Goal: Task Accomplishment & Management: Complete application form

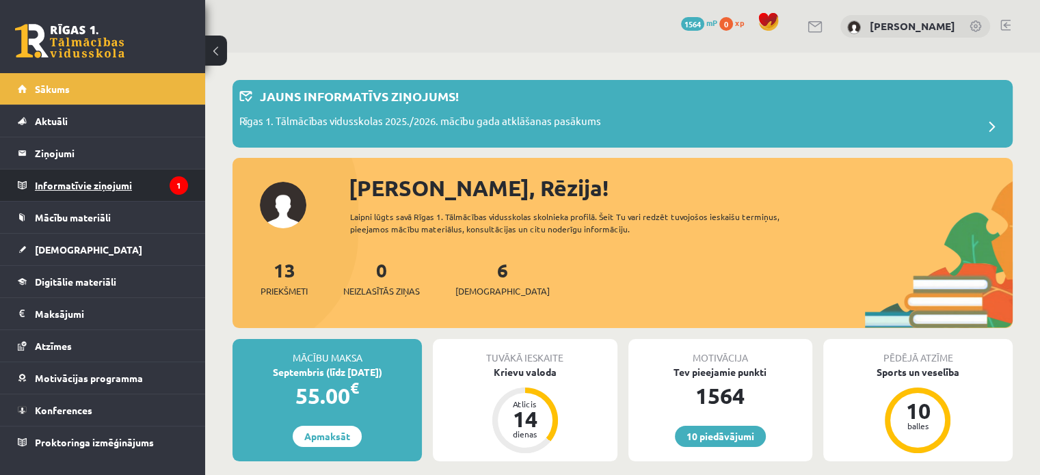
click at [163, 191] on legend "Informatīvie ziņojumi 1" at bounding box center [111, 184] width 153 height 31
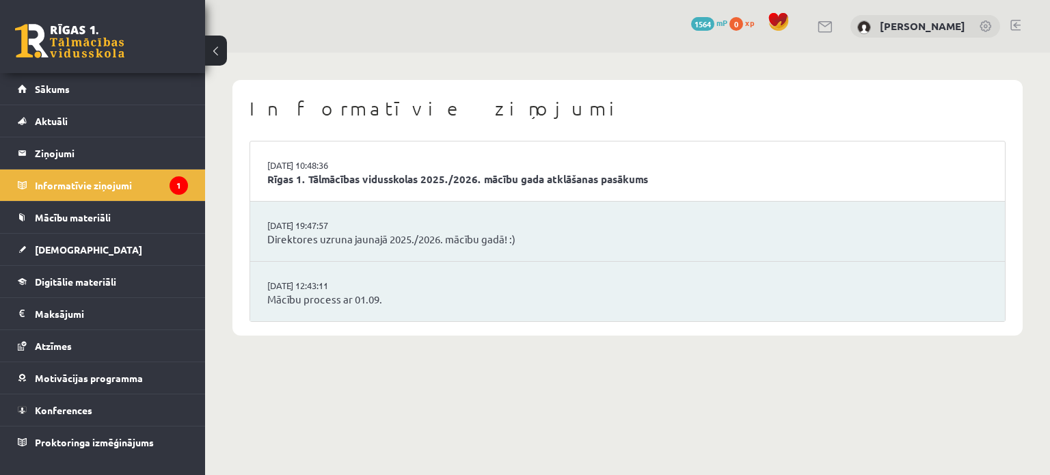
click at [412, 163] on li "[DATE] 10:48:36 Rīgas 1. Tālmācības vidusskolas 2025./2026. mācību gada atklāša…" at bounding box center [627, 171] width 755 height 60
click at [403, 185] on link "Rīgas 1. Tālmācības vidusskolas 2025./2026. mācību gada atklāšanas pasākums" at bounding box center [627, 180] width 720 height 16
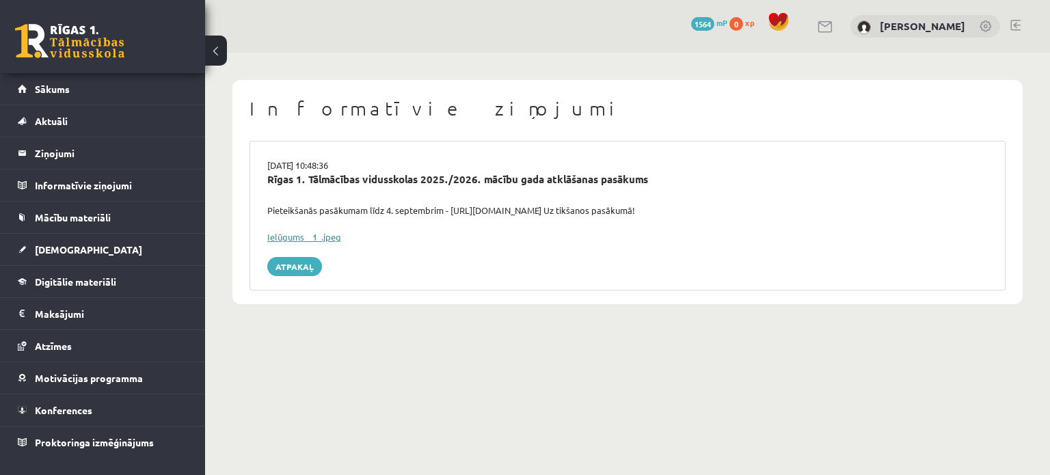
click at [330, 234] on link "Ielūgums__1_.jpeg" at bounding box center [304, 237] width 74 height 12
click at [186, 88] on link "Sākums" at bounding box center [103, 88] width 170 height 31
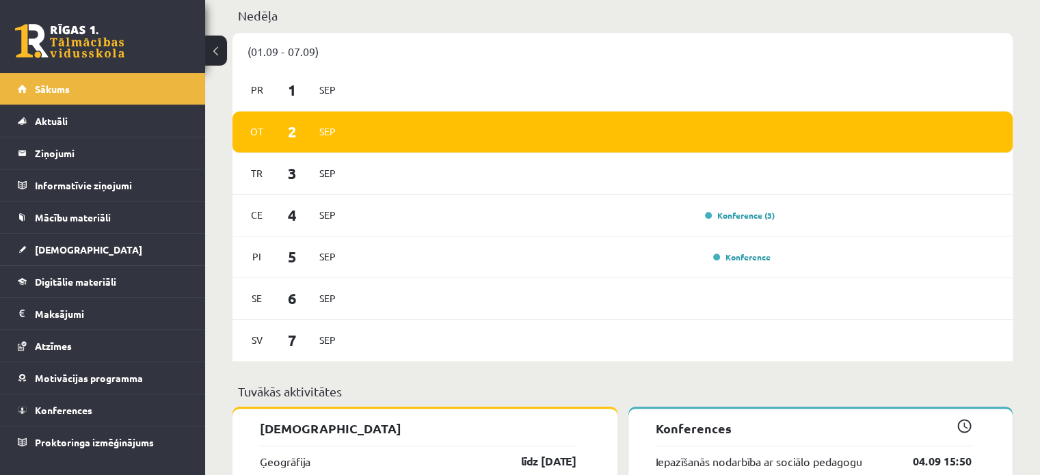
scroll to position [853, 0]
click at [748, 219] on link "Konference (3)" at bounding box center [740, 215] width 70 height 11
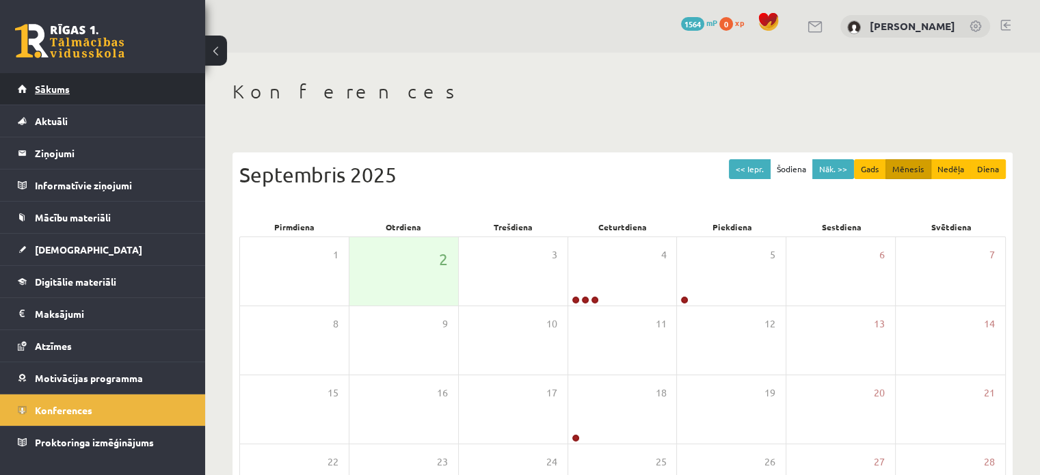
click at [152, 96] on link "Sākums" at bounding box center [103, 88] width 170 height 31
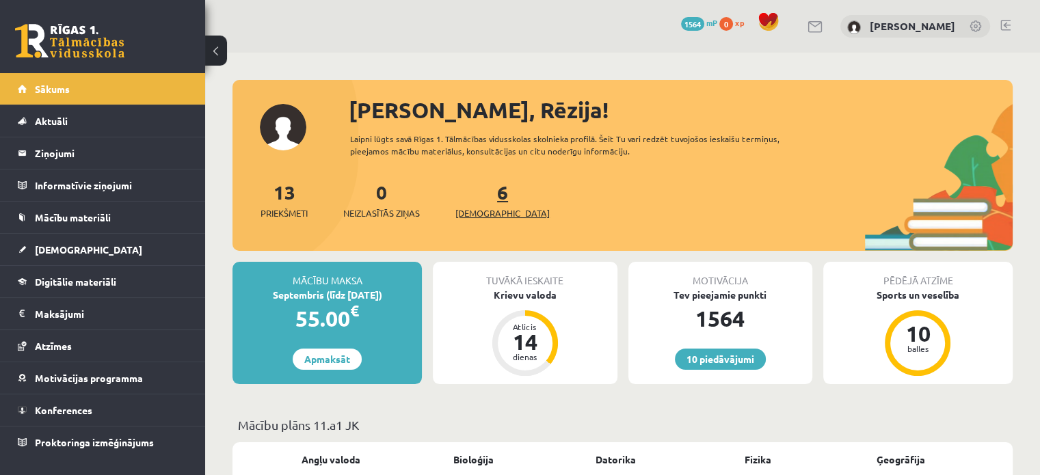
click at [493, 210] on span "[DEMOGRAPHIC_DATA]" at bounding box center [502, 213] width 94 height 14
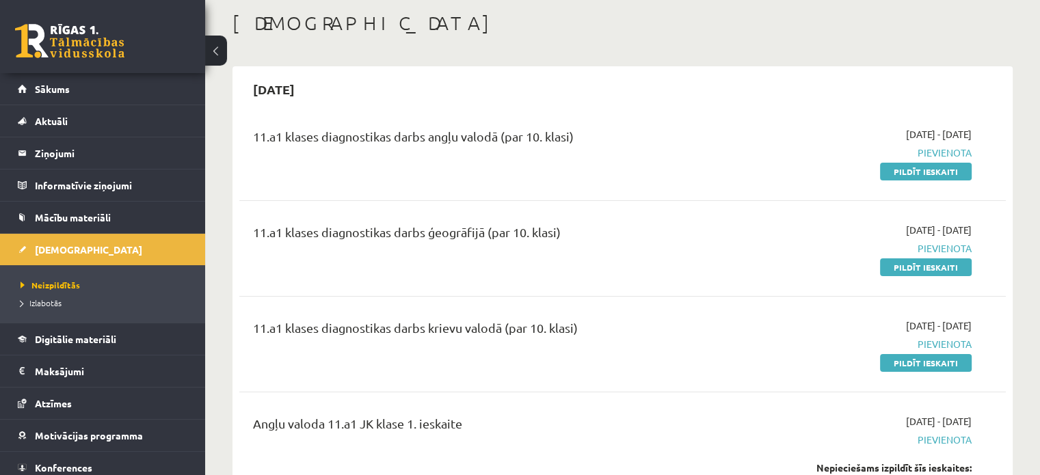
scroll to position [71, 0]
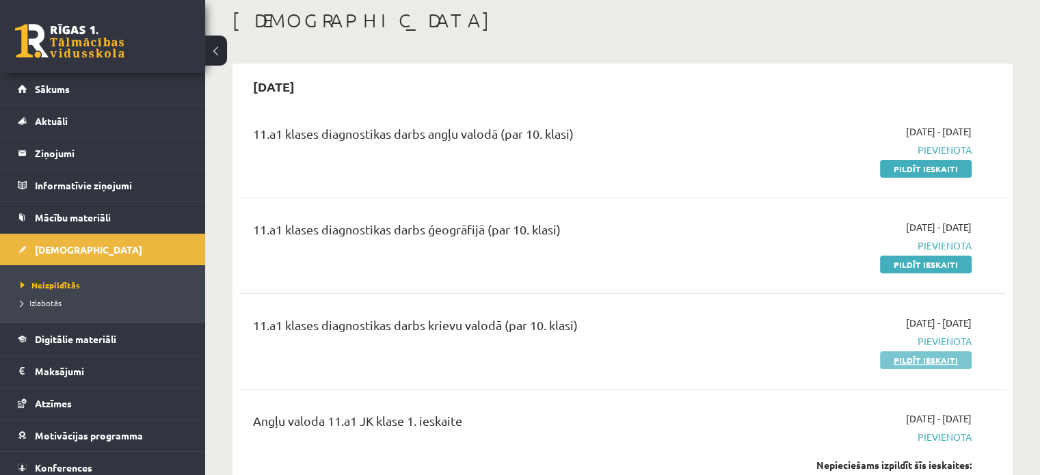
click at [924, 360] on link "Pildīt ieskaiti" at bounding box center [926, 360] width 92 height 18
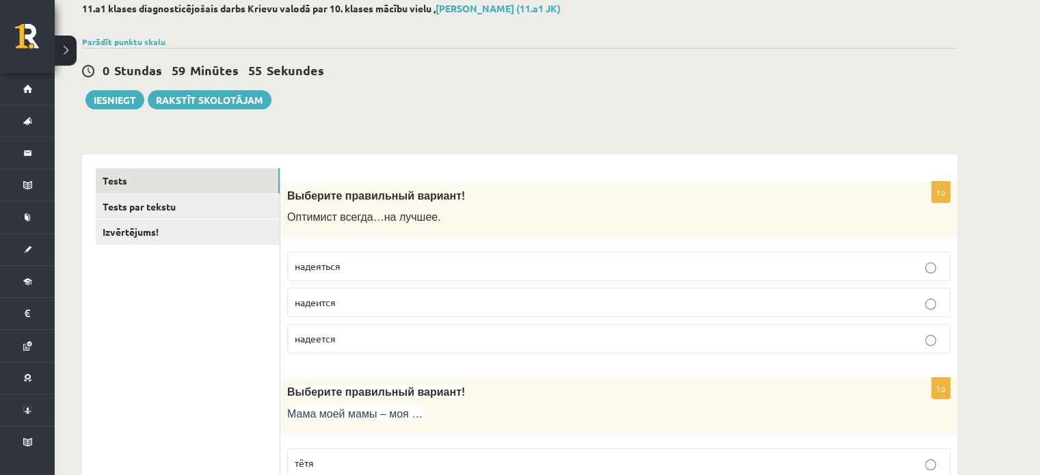
scroll to position [68, 0]
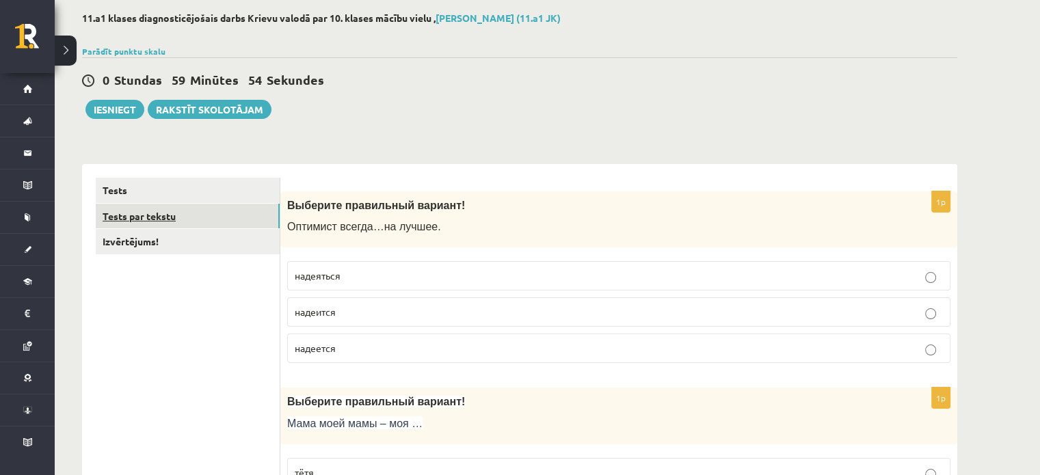
click at [222, 215] on link "Tests par tekstu" at bounding box center [188, 216] width 184 height 25
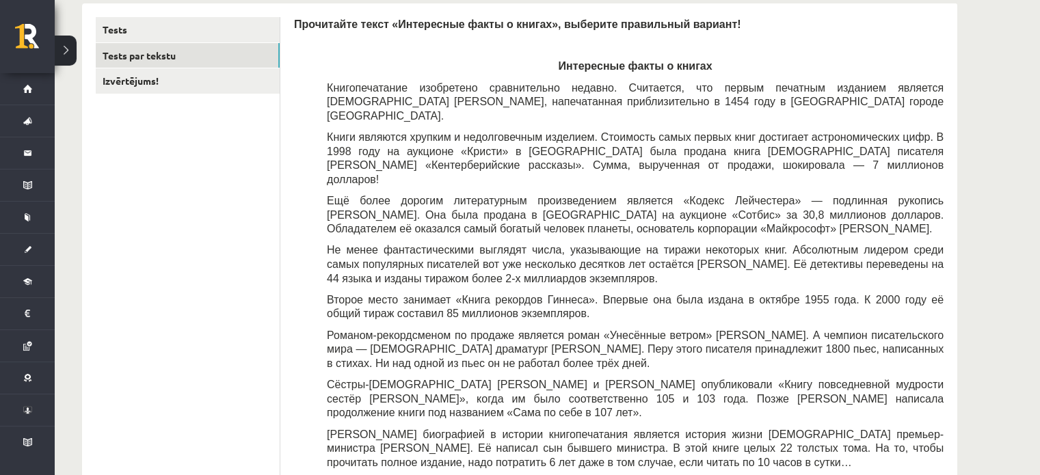
scroll to position [54, 0]
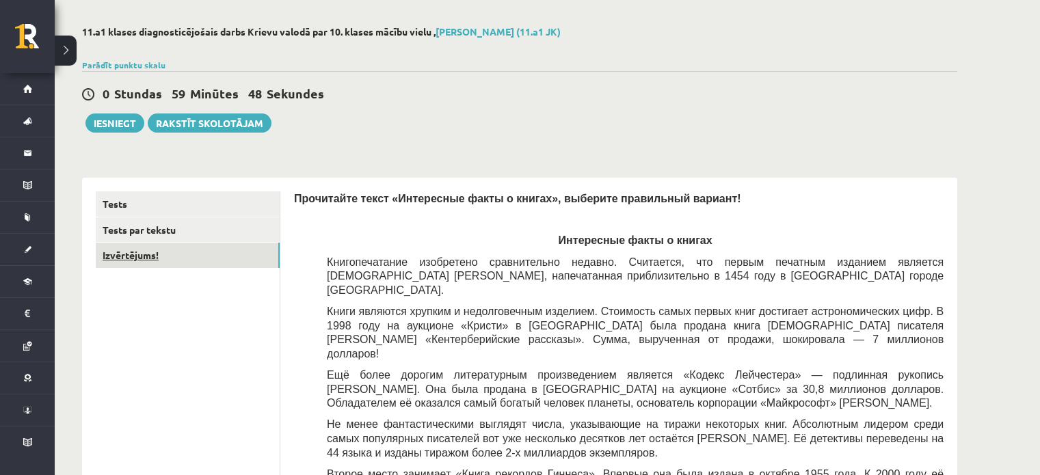
click at [169, 259] on link "Izvērtējums!" at bounding box center [188, 255] width 184 height 25
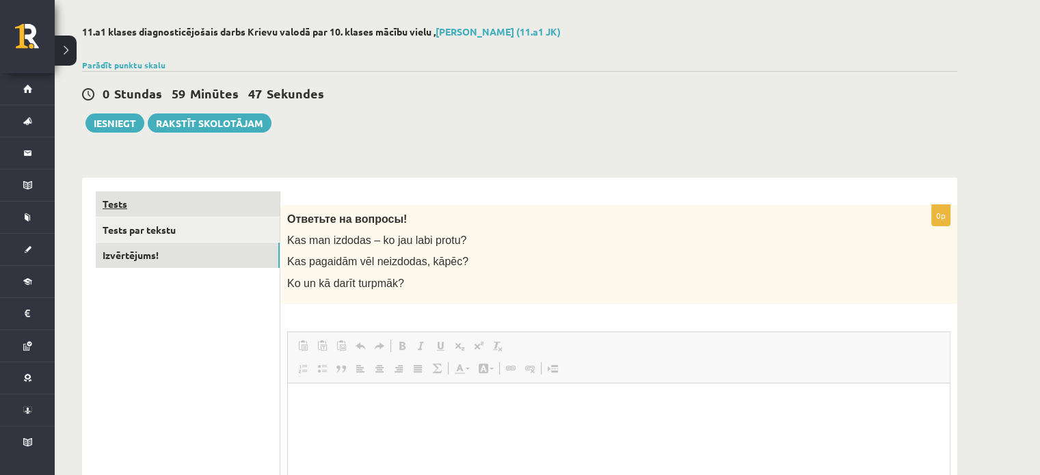
scroll to position [0, 0]
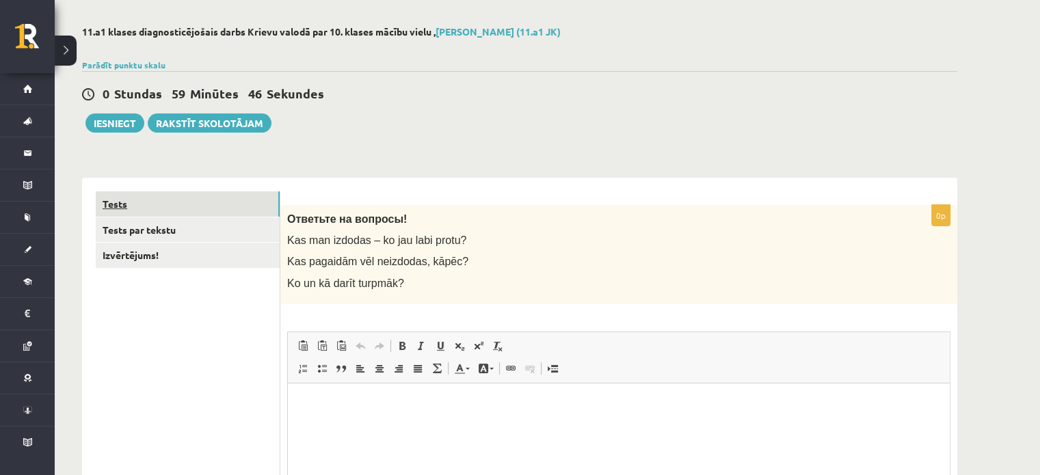
click at [227, 204] on link "Tests" at bounding box center [188, 203] width 184 height 25
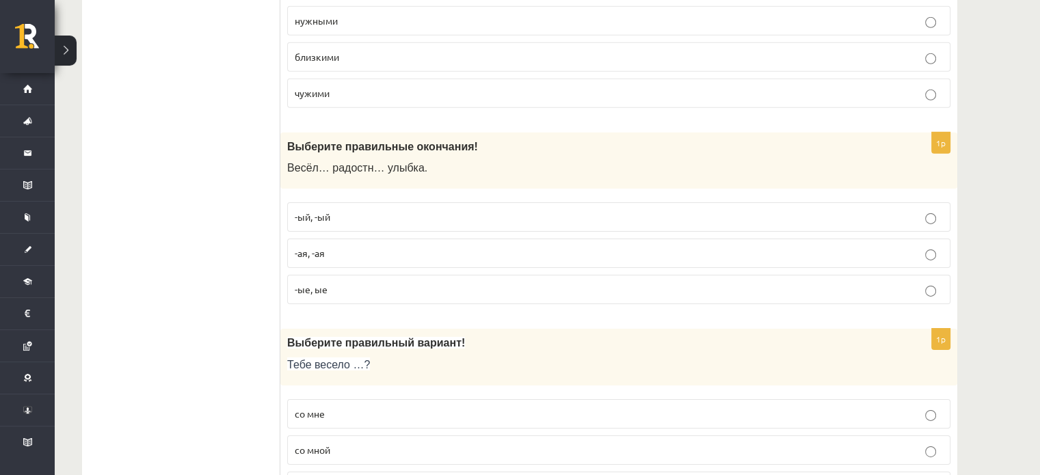
scroll to position [4434, 0]
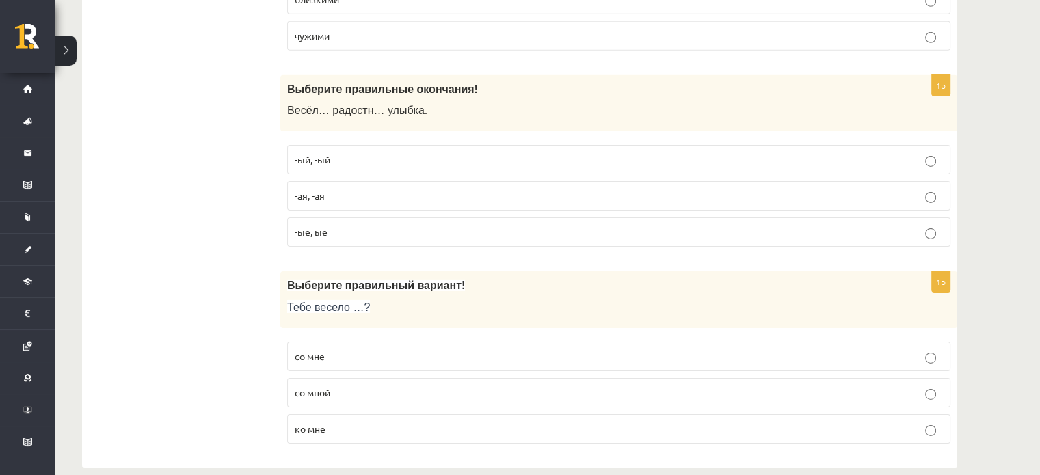
click at [375, 422] on p "ко мне" at bounding box center [619, 429] width 648 height 14
click at [381, 342] on label "со мне" at bounding box center [618, 356] width 663 height 29
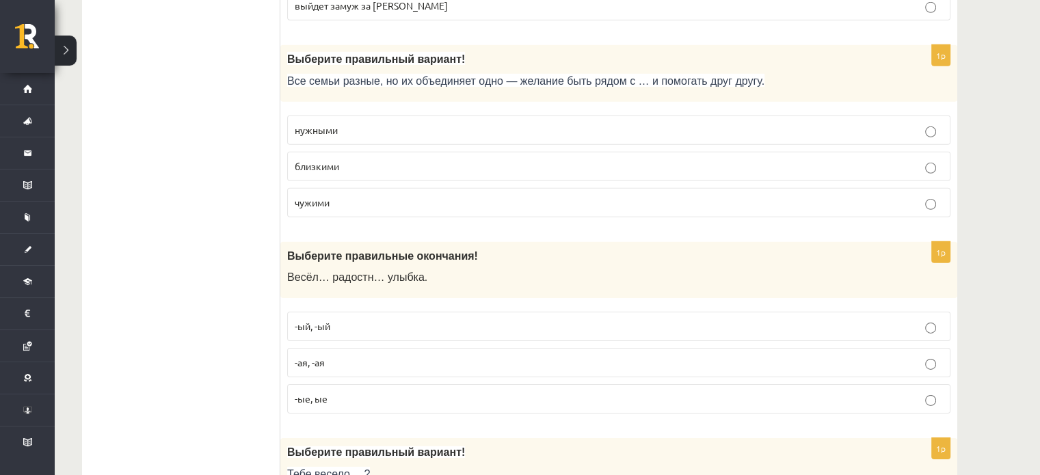
scroll to position [4266, 0]
click at [339, 357] on p "-ая, -ая" at bounding box center [619, 364] width 648 height 14
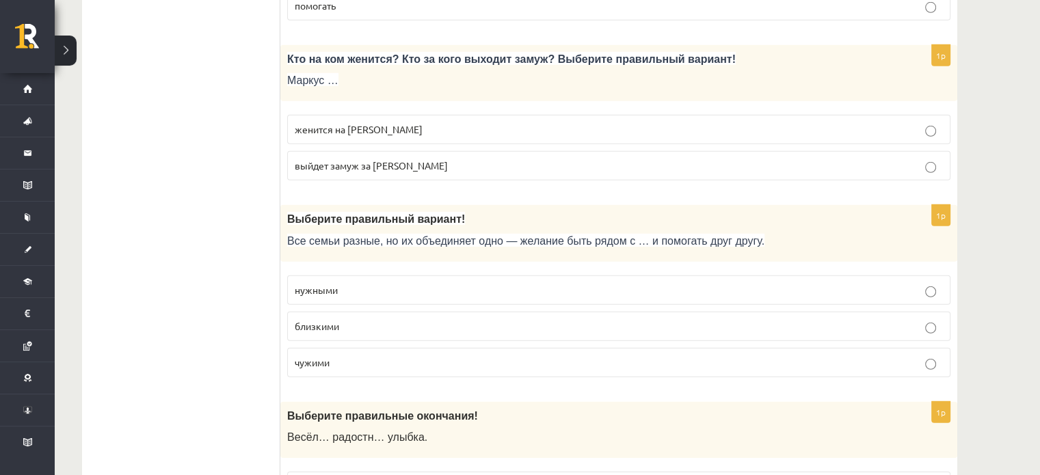
scroll to position [4105, 0]
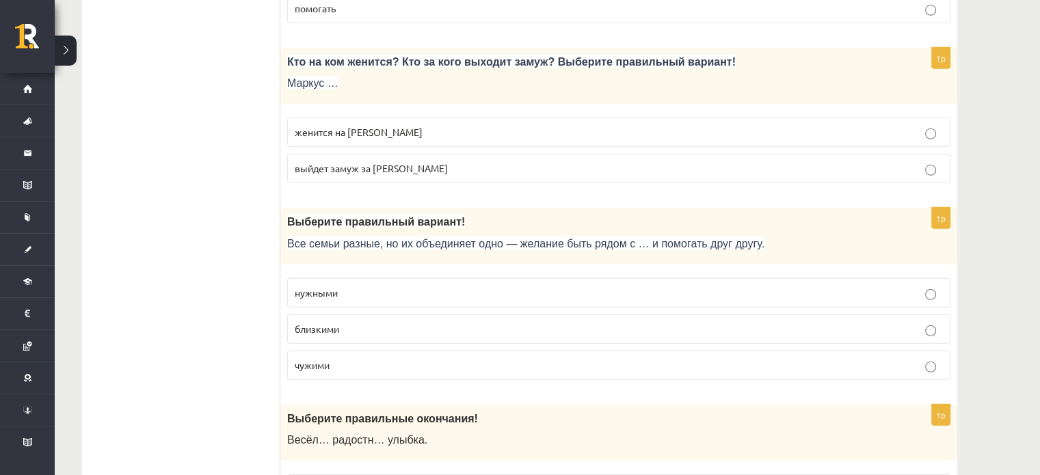
click at [524, 278] on label "нужными" at bounding box center [618, 292] width 663 height 29
click at [547, 111] on fieldset "женится на Агнии выйдет замуж за Агнию" at bounding box center [618, 149] width 663 height 77
click at [539, 125] on p "женится на Агнии" at bounding box center [619, 132] width 648 height 14
click at [463, 322] on p "близкими" at bounding box center [619, 329] width 648 height 14
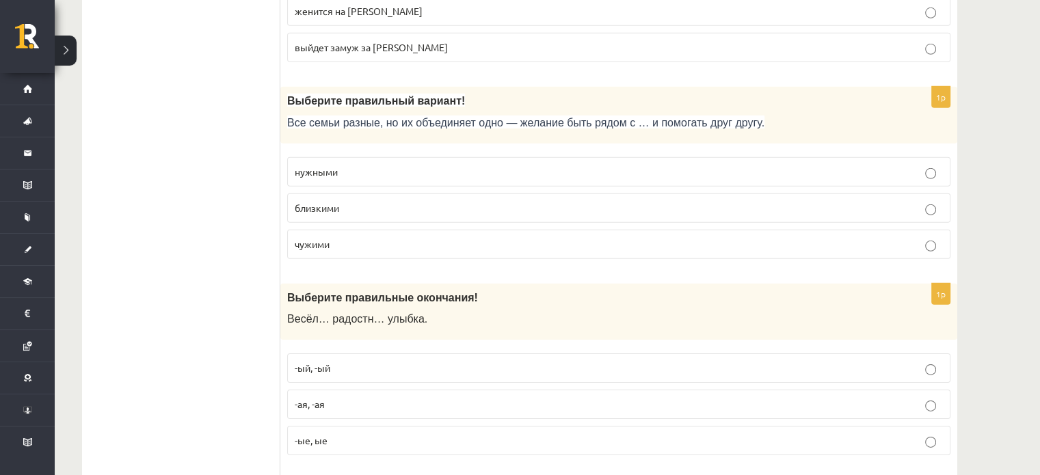
scroll to position [4225, 0]
click at [491, 238] on p "чужими" at bounding box center [619, 245] width 648 height 14
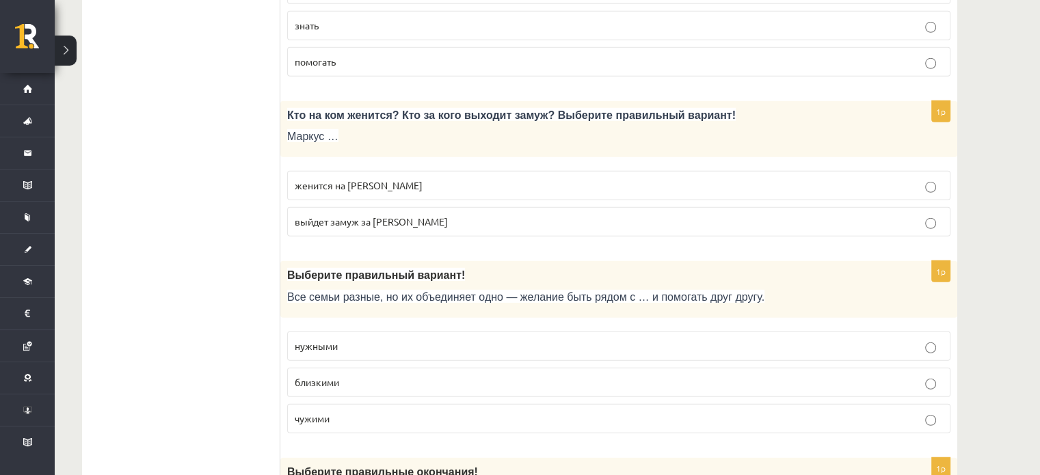
scroll to position [4049, 0]
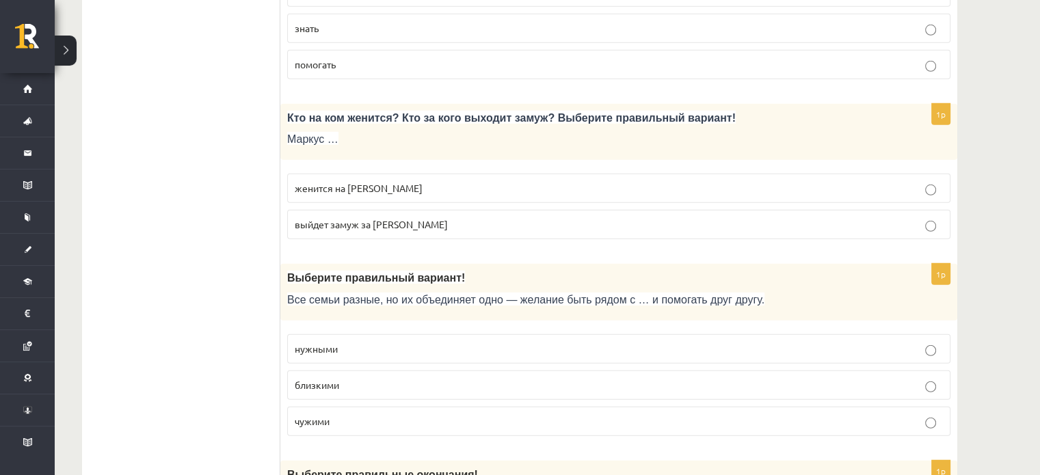
click at [397, 218] on span "выйдет замуж за Агнию" at bounding box center [371, 224] width 153 height 12
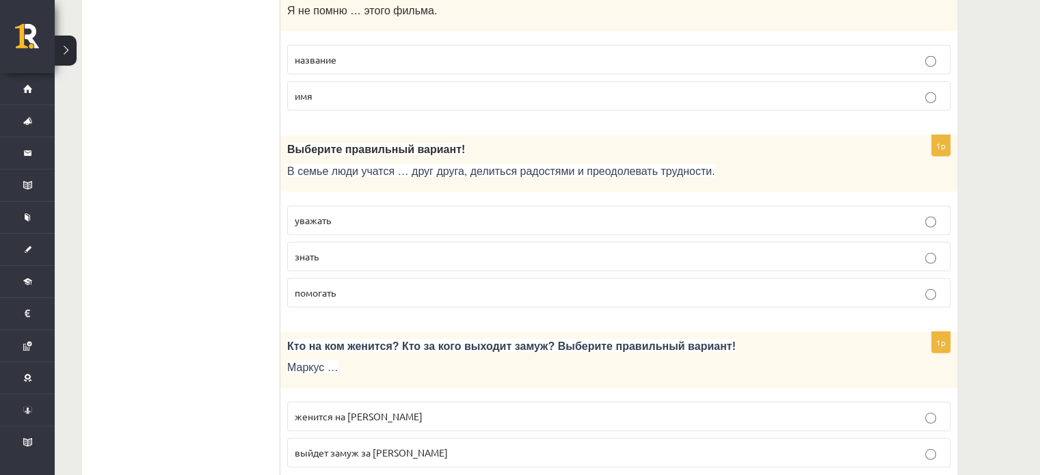
scroll to position [3819, 0]
click at [421, 287] on p "помогать" at bounding box center [619, 294] width 648 height 14
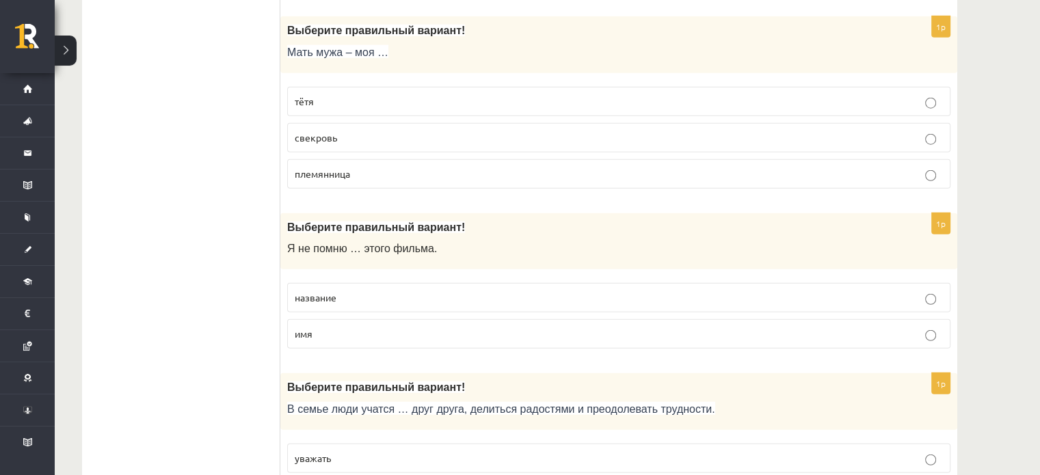
scroll to position [3581, 0]
click at [418, 292] on p "название" at bounding box center [619, 299] width 648 height 14
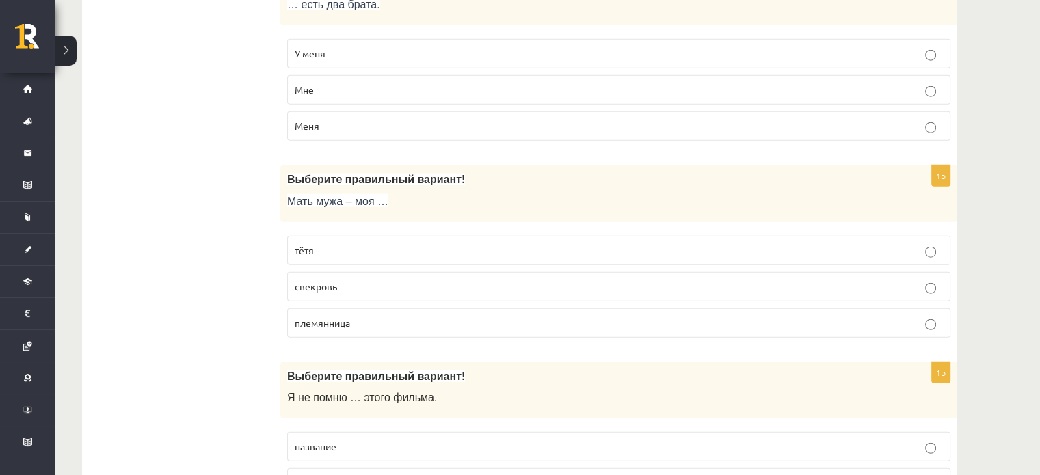
scroll to position [3425, 0]
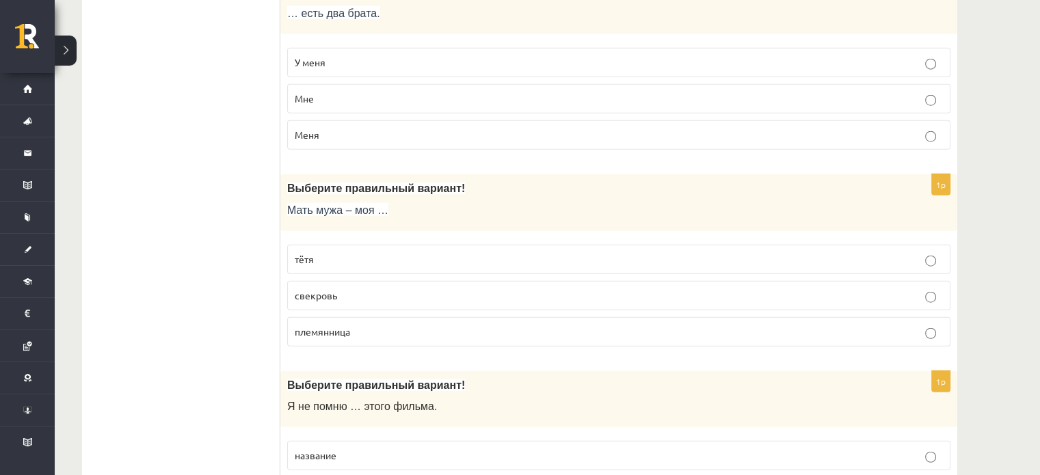
click at [383, 252] on p "тётя" at bounding box center [619, 259] width 648 height 14
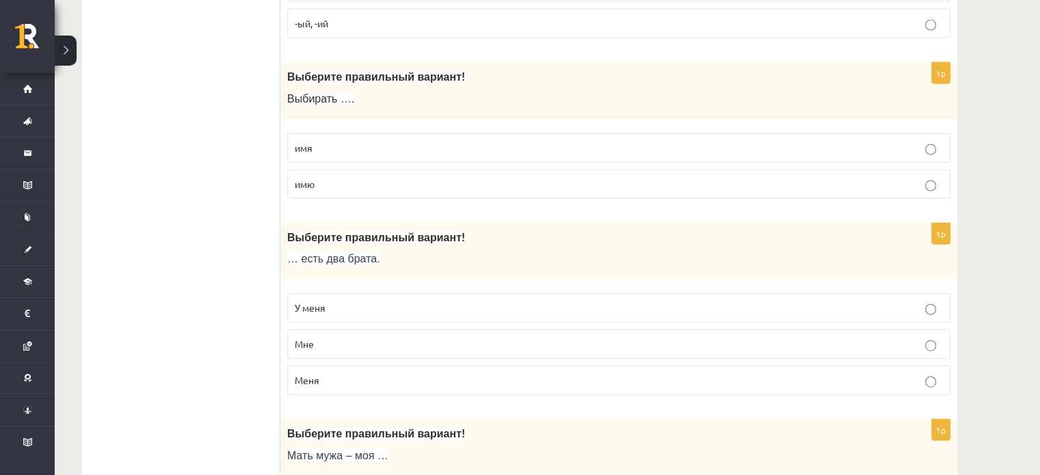
scroll to position [3178, 0]
click at [342, 295] on label "У меня" at bounding box center [618, 309] width 663 height 29
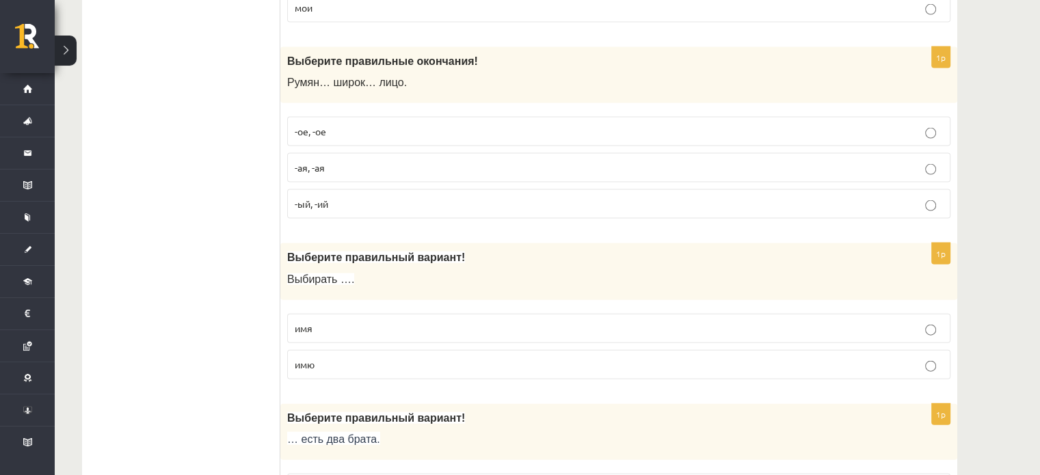
scroll to position [2998, 0]
click at [366, 358] on p "имю" at bounding box center [619, 365] width 648 height 14
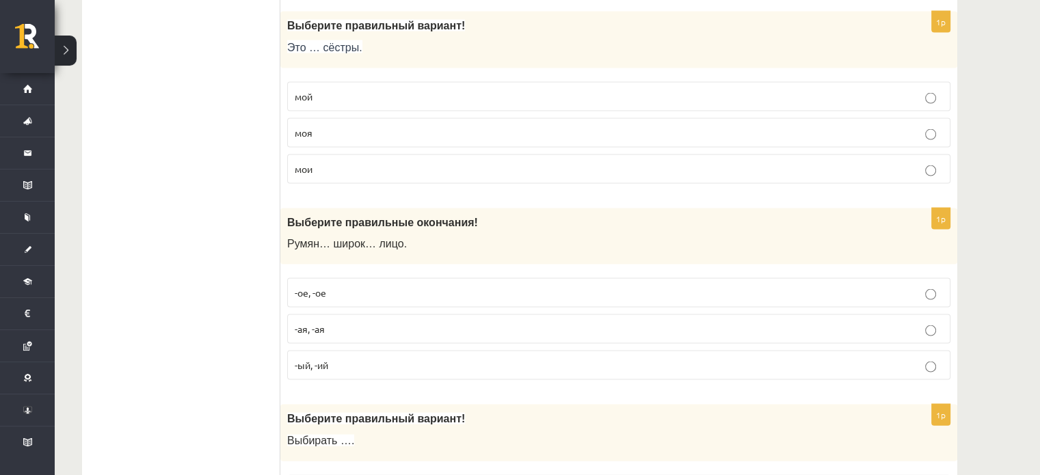
scroll to position [2837, 0]
click at [358, 286] on p "-ое, -ое" at bounding box center [619, 293] width 648 height 14
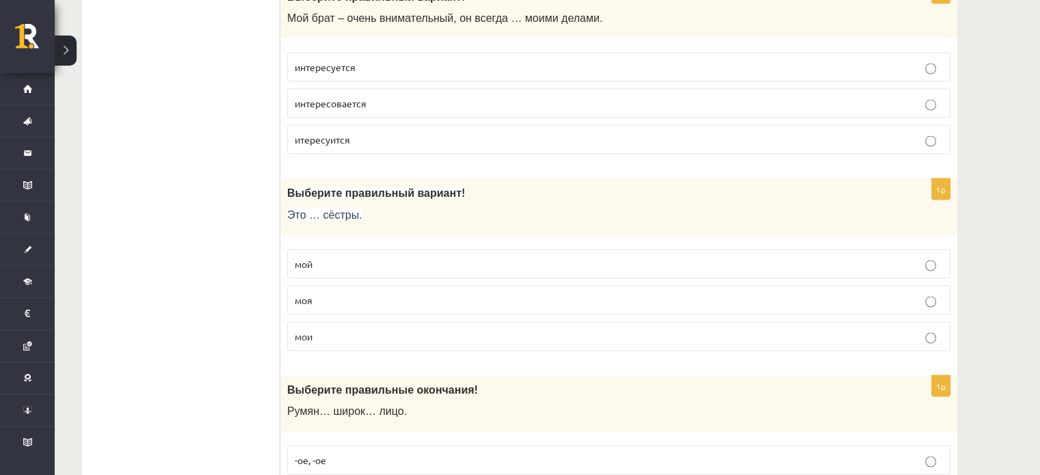
scroll to position [2665, 0]
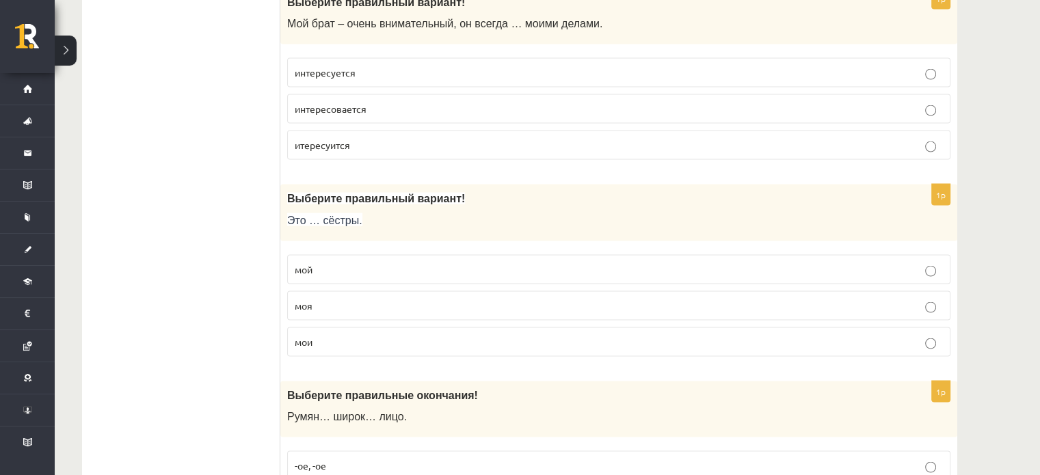
click at [407, 262] on p "мой" at bounding box center [619, 269] width 648 height 14
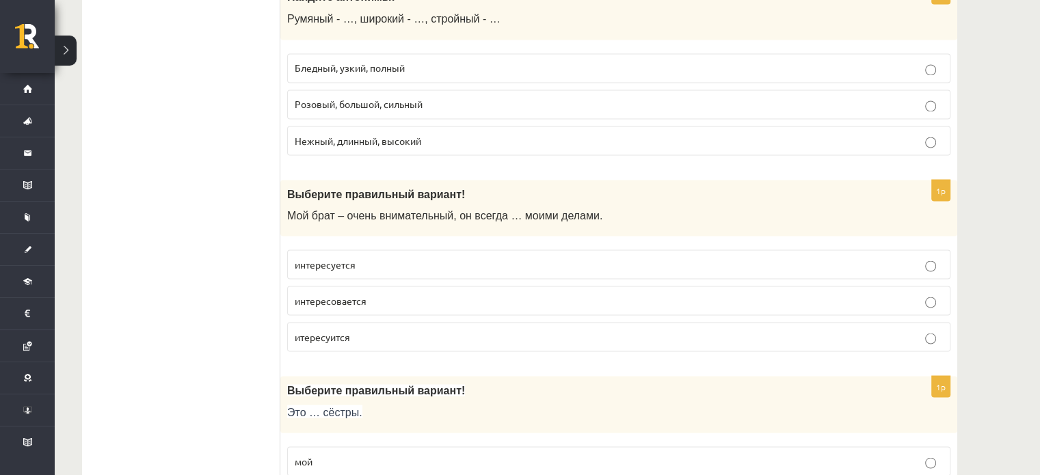
scroll to position [2471, 0]
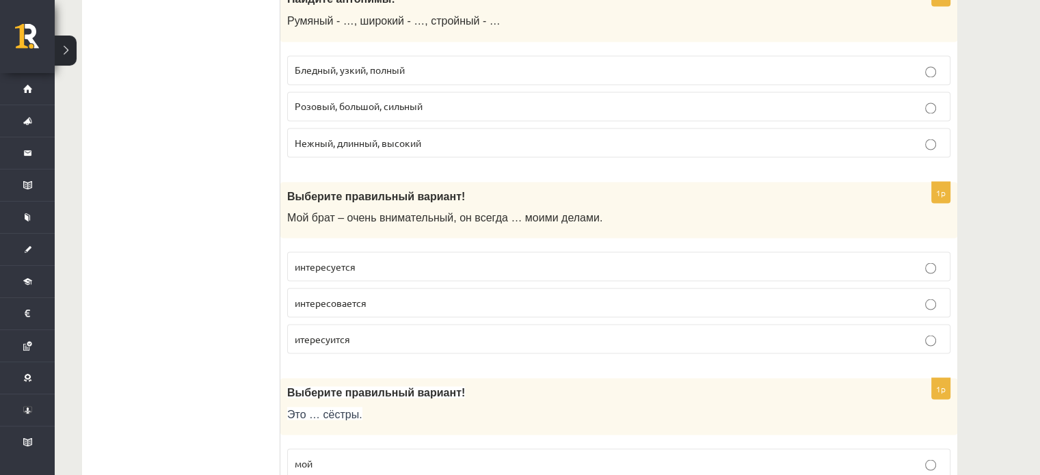
click at [418, 295] on p "интересовается" at bounding box center [619, 302] width 648 height 14
click at [426, 259] on p "интересуется" at bounding box center [619, 266] width 648 height 14
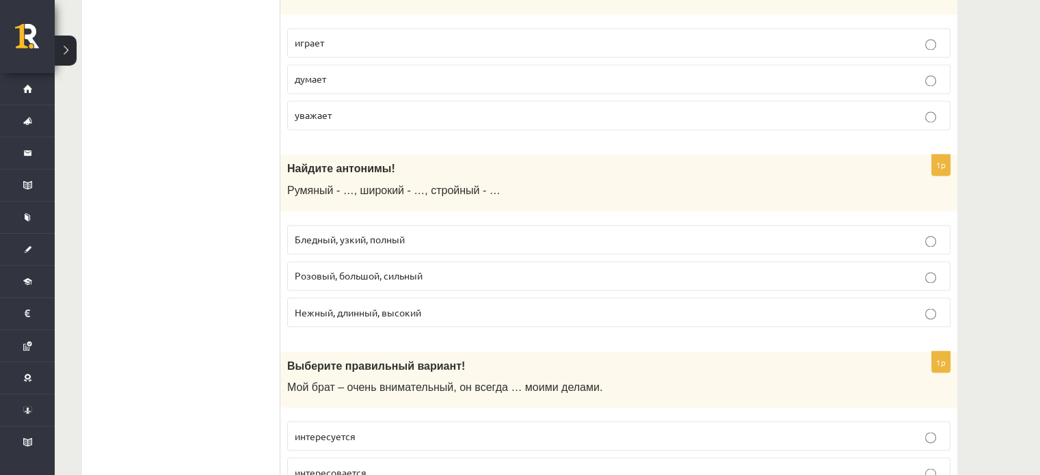
scroll to position [2290, 0]
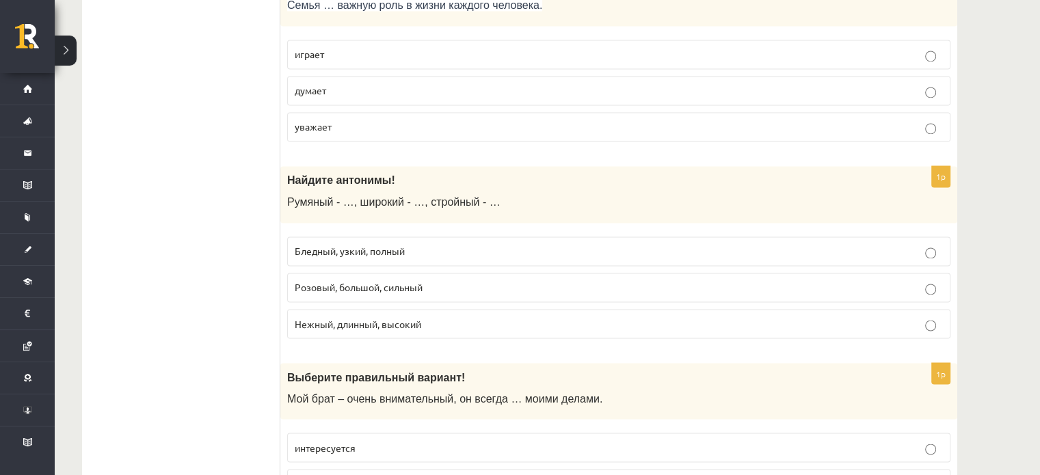
click at [396, 248] on label "Бледный, узкий, полный" at bounding box center [618, 250] width 663 height 29
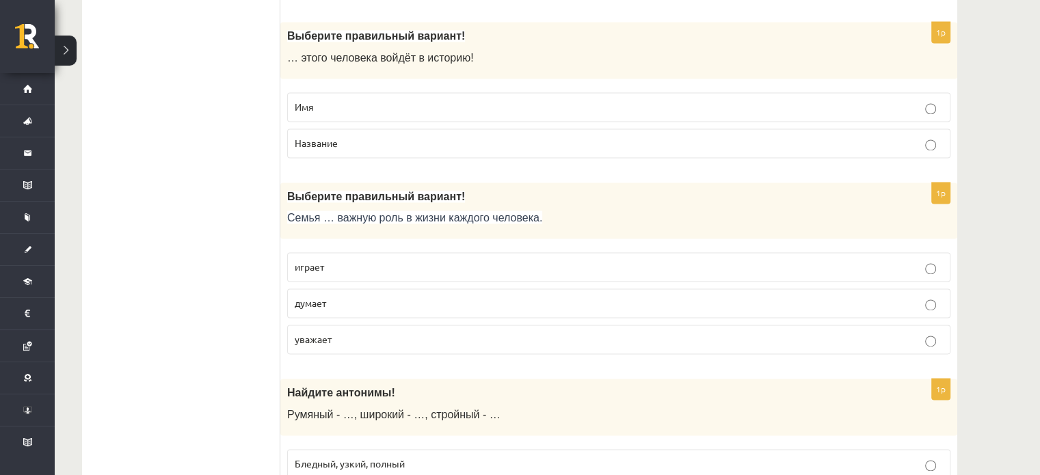
scroll to position [2077, 0]
click at [346, 264] on p "играет" at bounding box center [619, 267] width 648 height 14
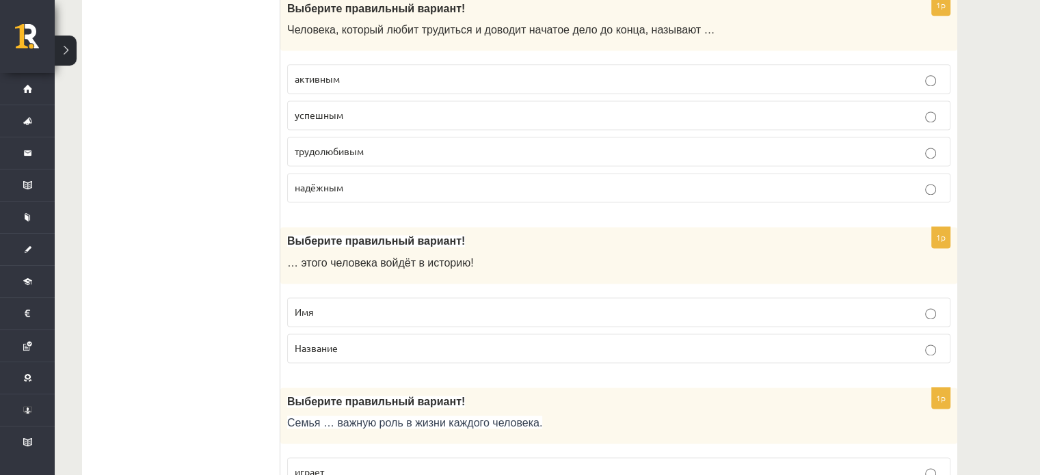
scroll to position [1872, 0]
click at [364, 342] on p "Название" at bounding box center [619, 349] width 648 height 14
click at [407, 308] on p "Имя" at bounding box center [619, 313] width 648 height 14
click at [398, 351] on label "Название" at bounding box center [618, 348] width 663 height 29
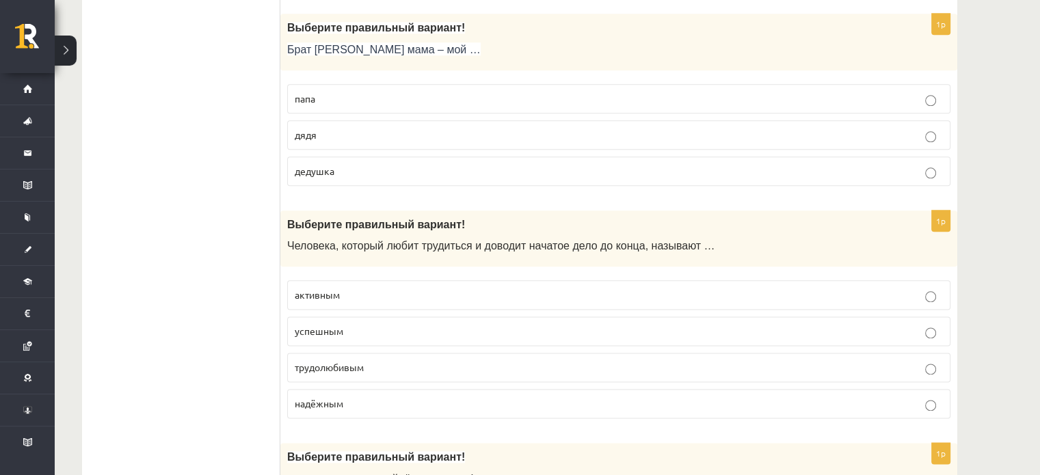
scroll to position [1657, 0]
click at [407, 288] on p "активным" at bounding box center [619, 295] width 648 height 14
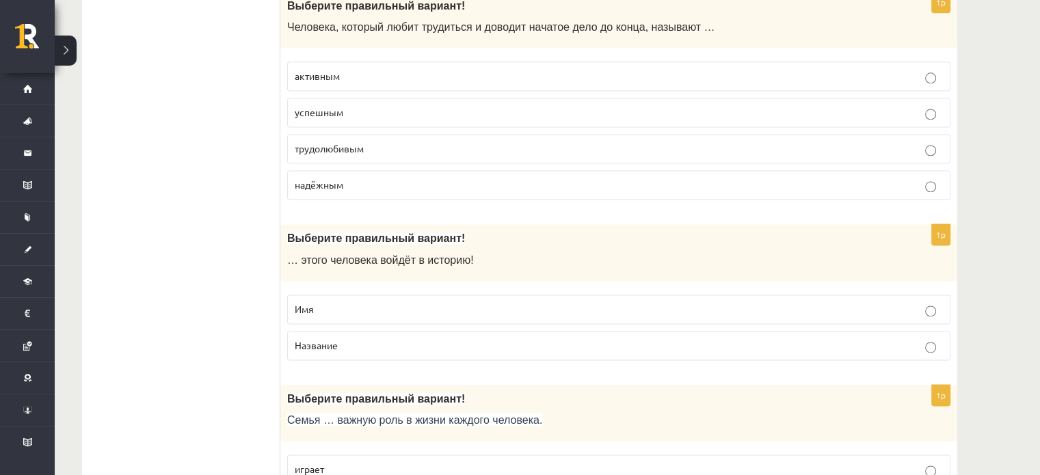
scroll to position [1752, 0]
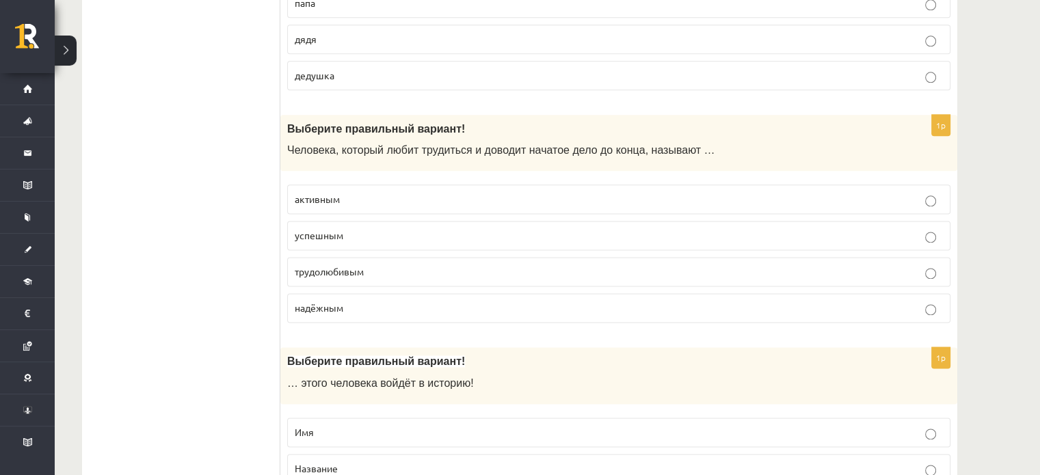
click at [379, 267] on p "трудолюбивым" at bounding box center [619, 271] width 648 height 14
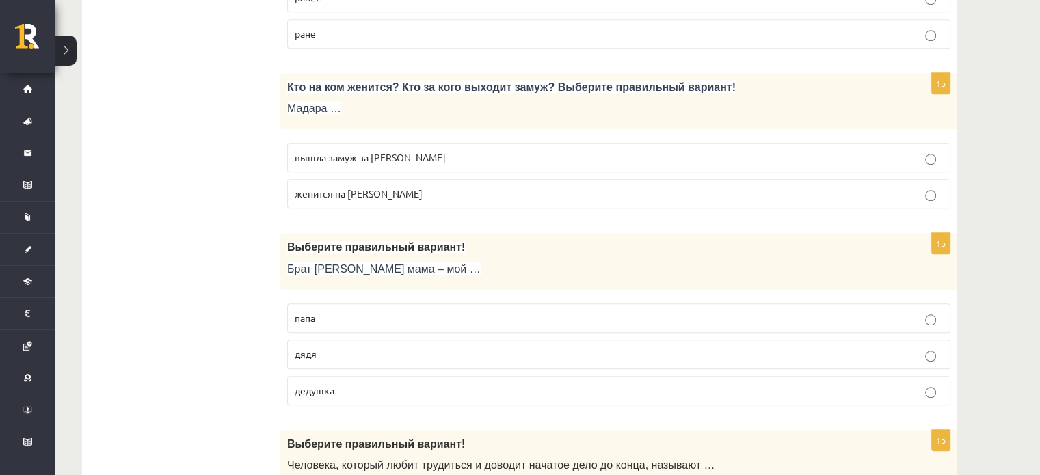
scroll to position [1435, 0]
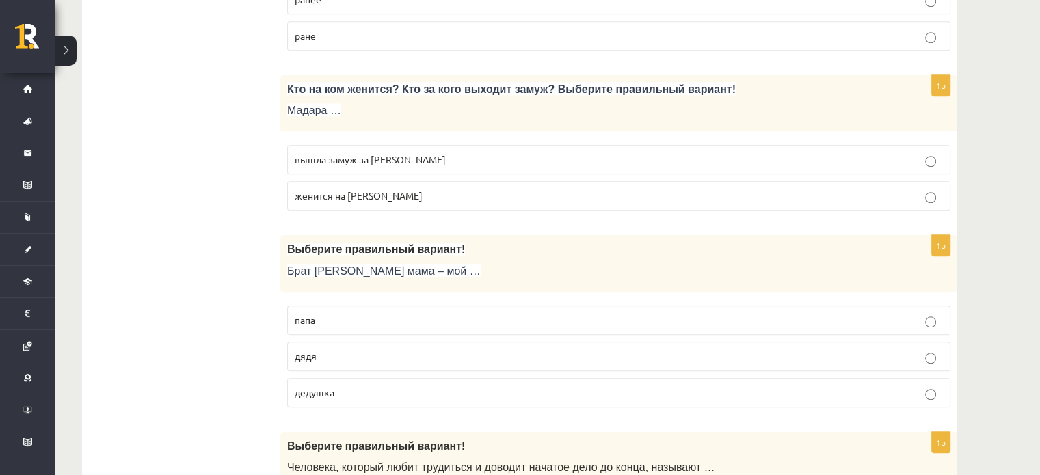
click at [335, 352] on p "дядя" at bounding box center [619, 356] width 648 height 14
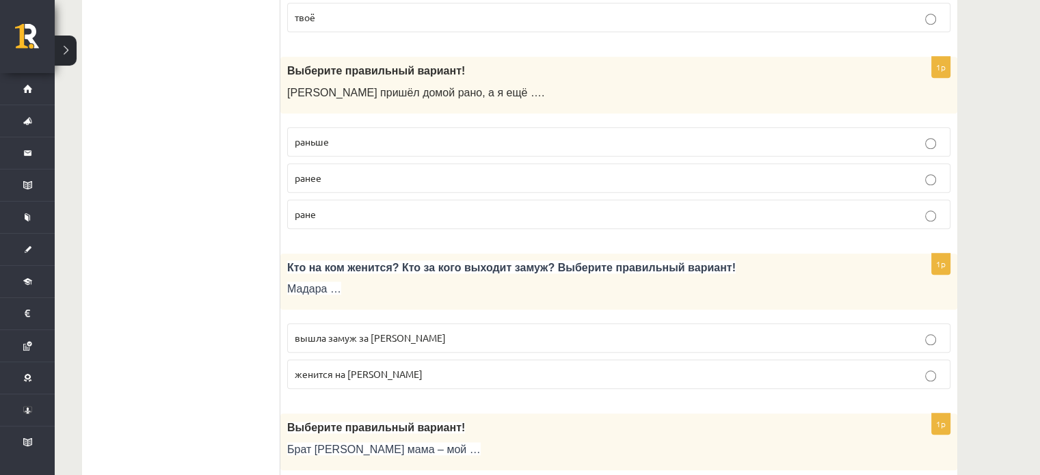
scroll to position [1258, 0]
click at [457, 323] on label "вышла замуж за Марка" at bounding box center [618, 337] width 663 height 29
click at [448, 370] on p "женится на Марке" at bounding box center [619, 373] width 648 height 14
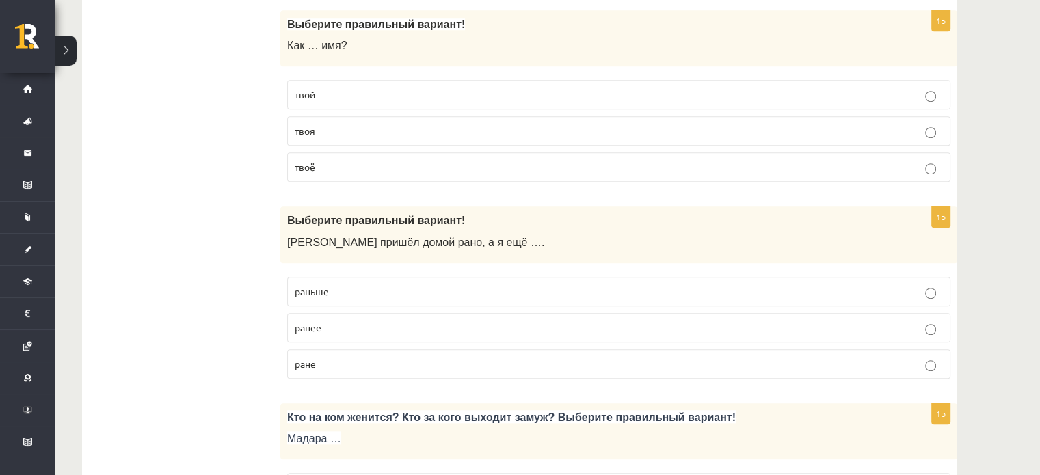
scroll to position [1107, 0]
click at [419, 357] on p "ране" at bounding box center [619, 364] width 648 height 14
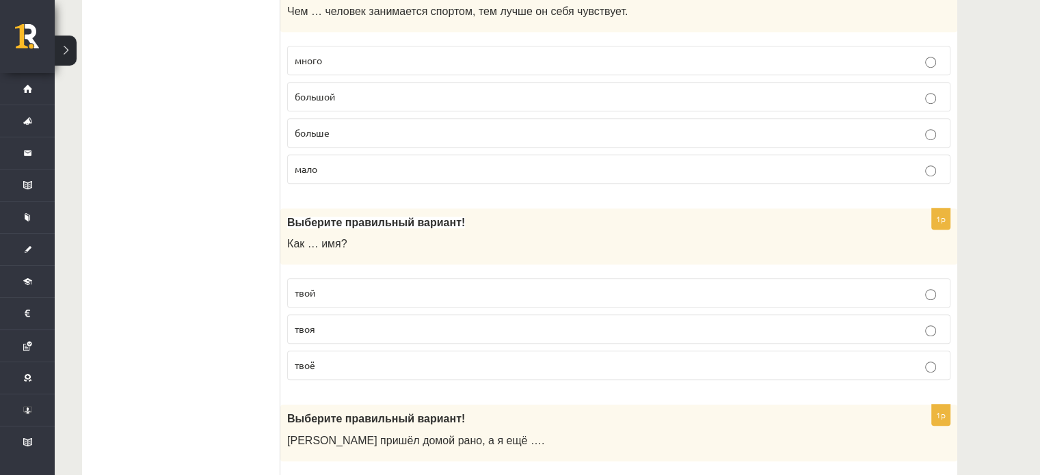
scroll to position [908, 0]
click at [357, 327] on p "твоя" at bounding box center [619, 330] width 648 height 14
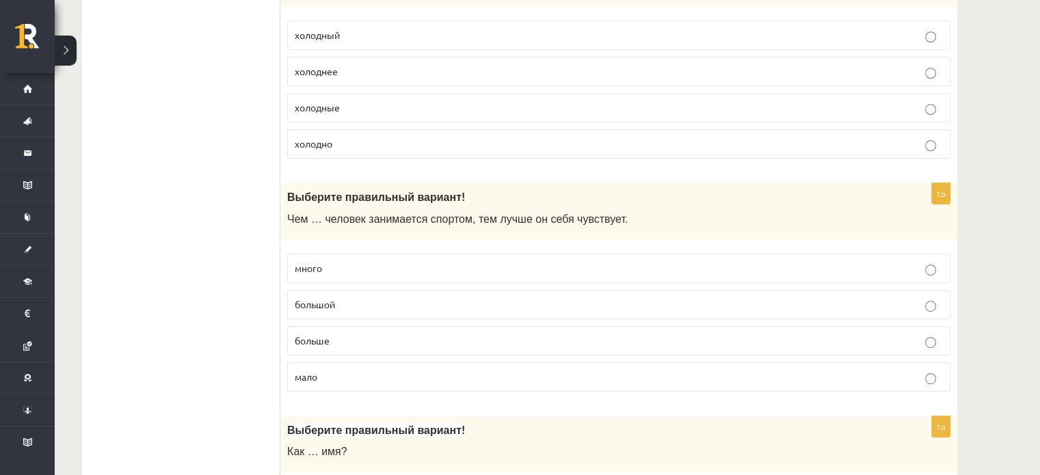
scroll to position [698, 0]
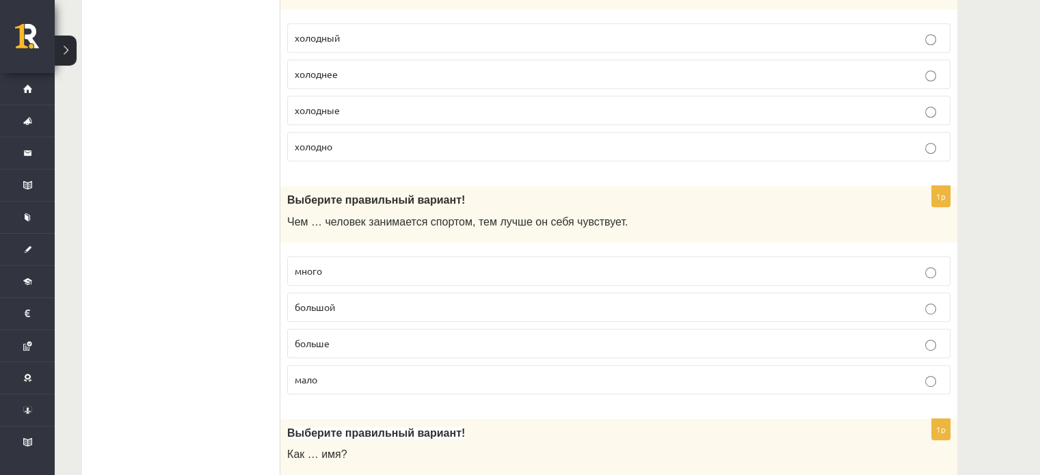
click at [378, 270] on p "много" at bounding box center [619, 271] width 648 height 14
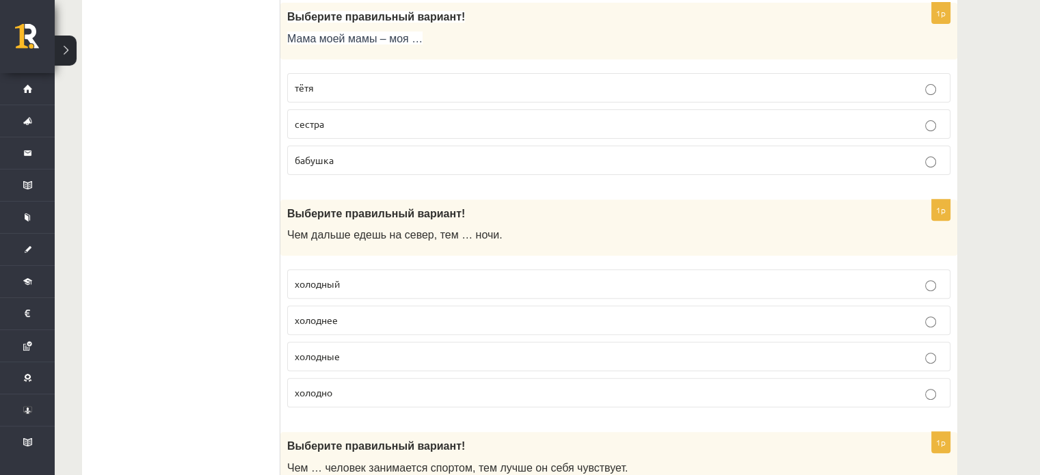
scroll to position [451, 0]
click at [365, 288] on p "холодный" at bounding box center [619, 285] width 648 height 14
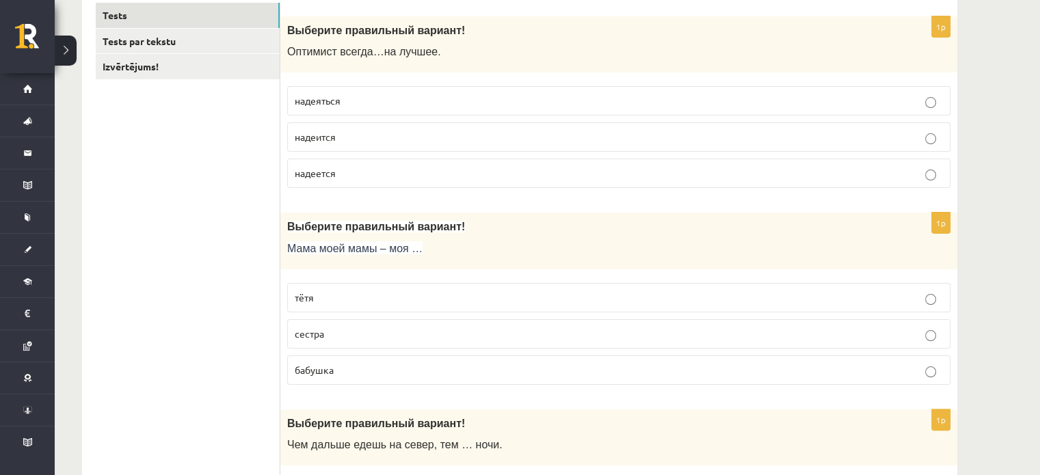
scroll to position [241, 0]
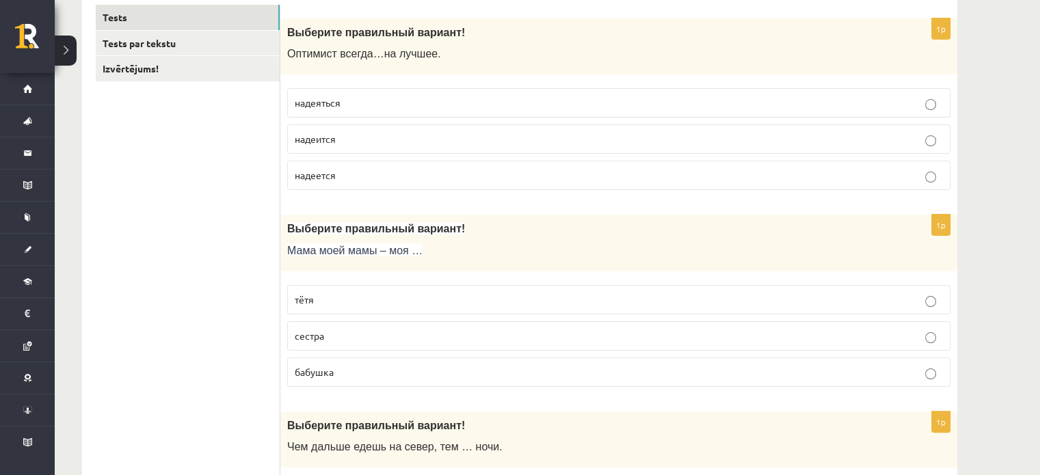
click at [344, 362] on label "бабушка" at bounding box center [618, 371] width 663 height 29
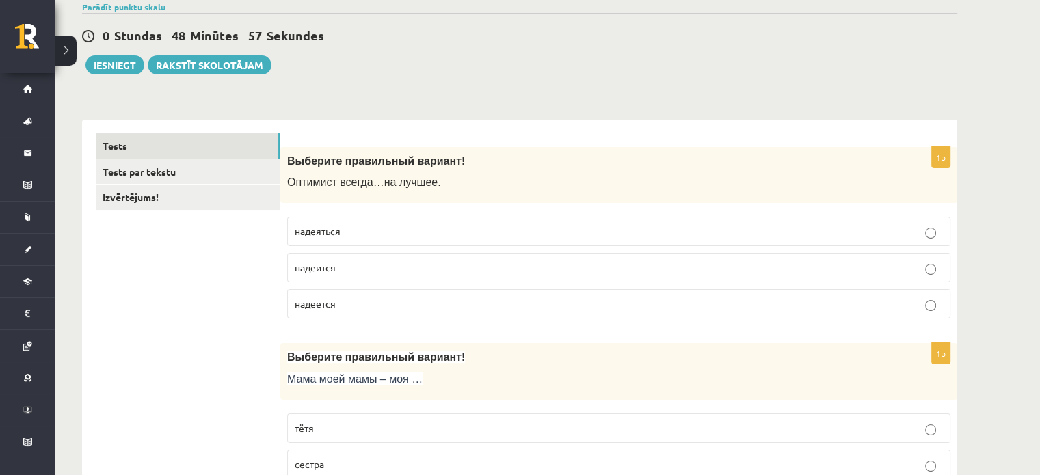
scroll to position [109, 0]
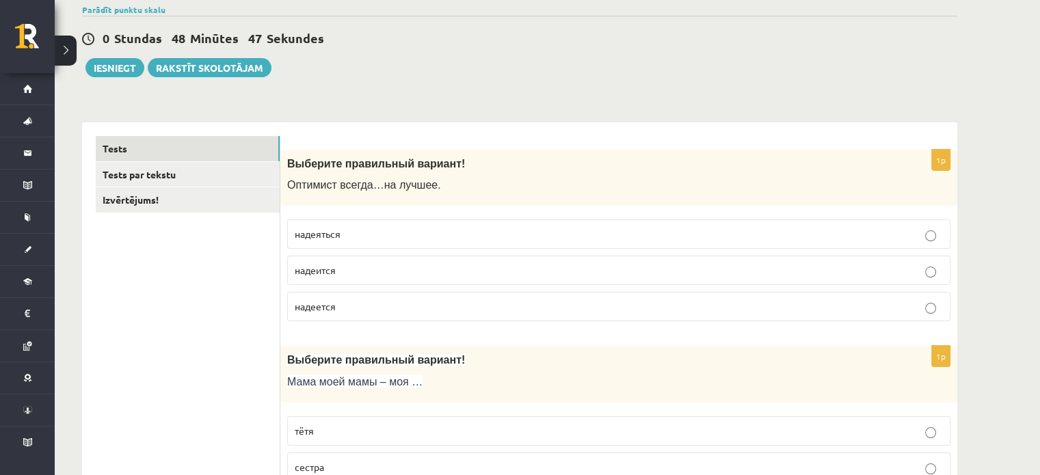
click at [349, 272] on p "надеится" at bounding box center [619, 270] width 648 height 14
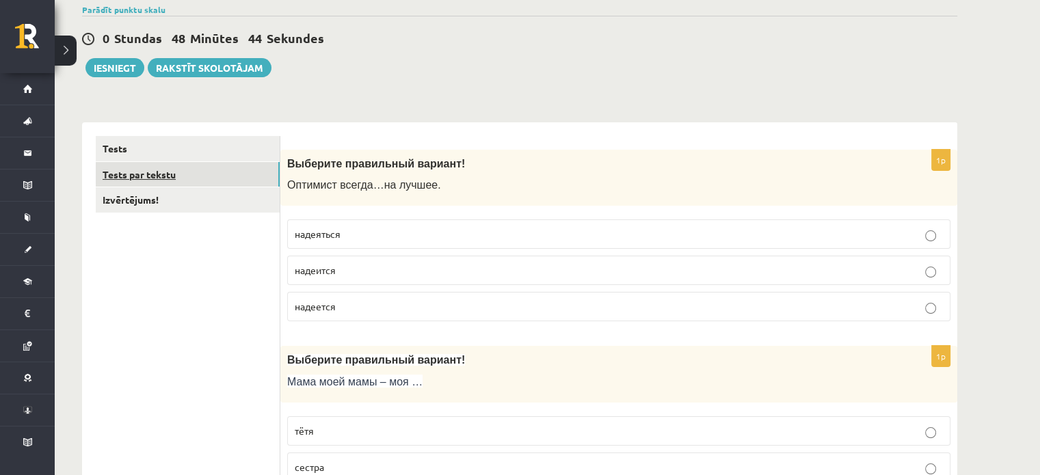
click at [193, 174] on link "Tests par tekstu" at bounding box center [188, 174] width 184 height 25
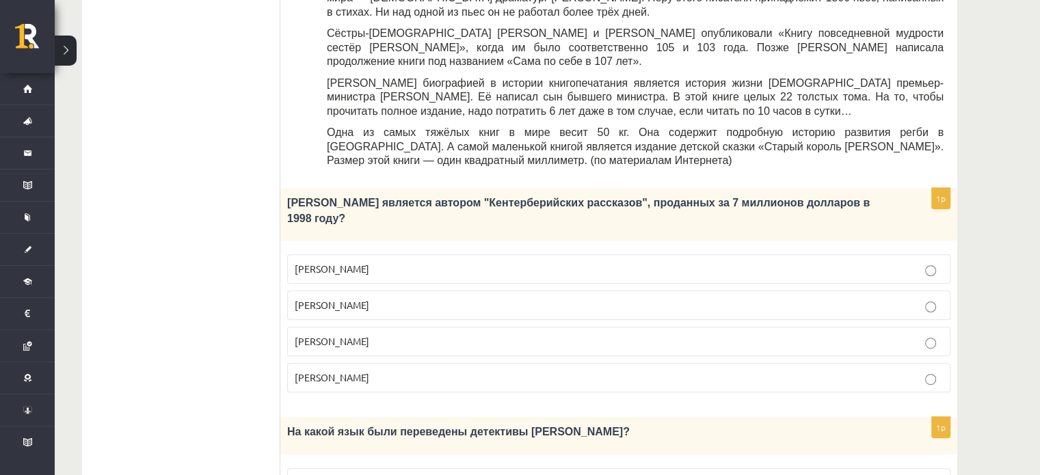
scroll to position [581, 0]
click at [534, 325] on label "Джефри Чосер" at bounding box center [618, 339] width 663 height 29
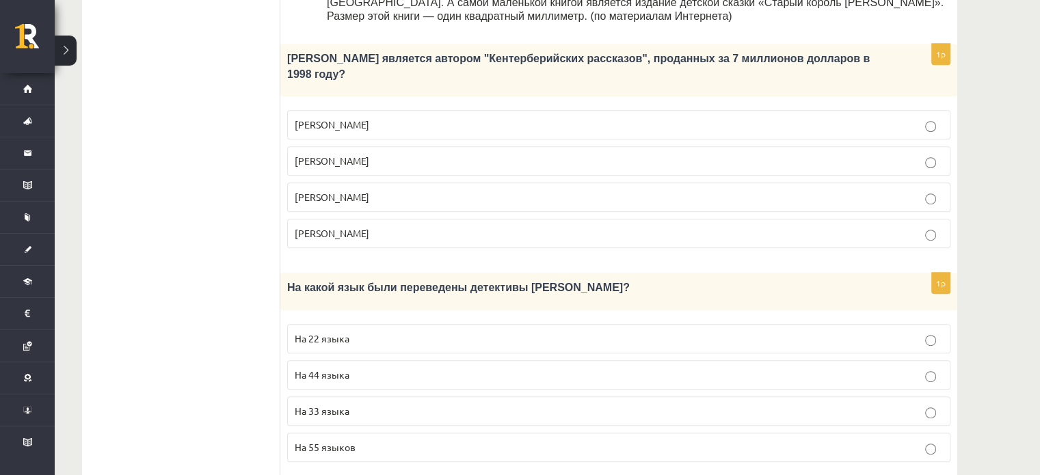
scroll to position [724, 0]
click at [446, 367] on p "На 44 языка" at bounding box center [619, 374] width 648 height 14
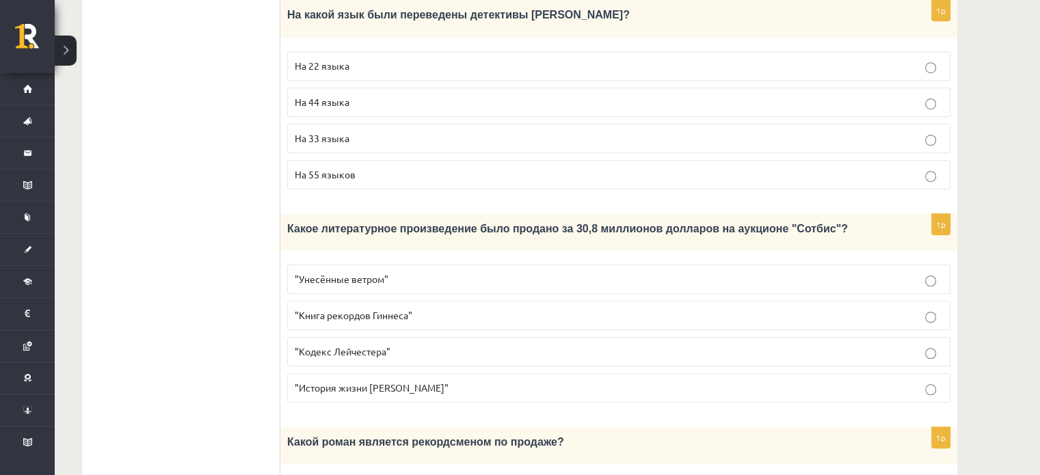
scroll to position [1001, 0]
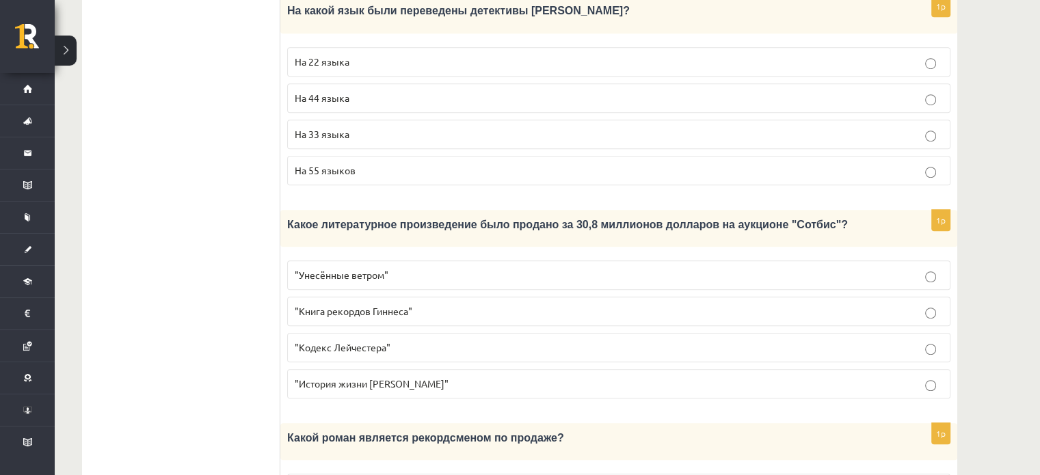
click at [514, 340] on p ""Кодекс Лейчестера"" at bounding box center [619, 347] width 648 height 14
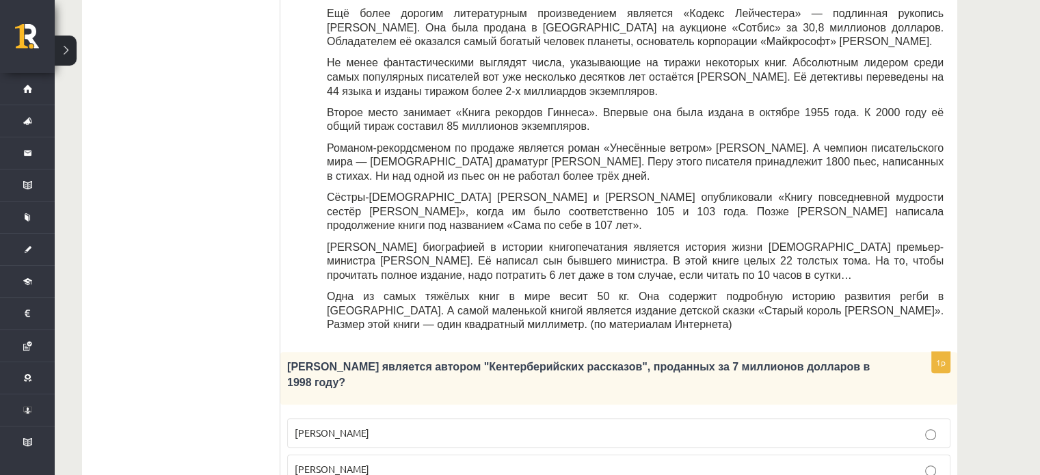
scroll to position [412, 0]
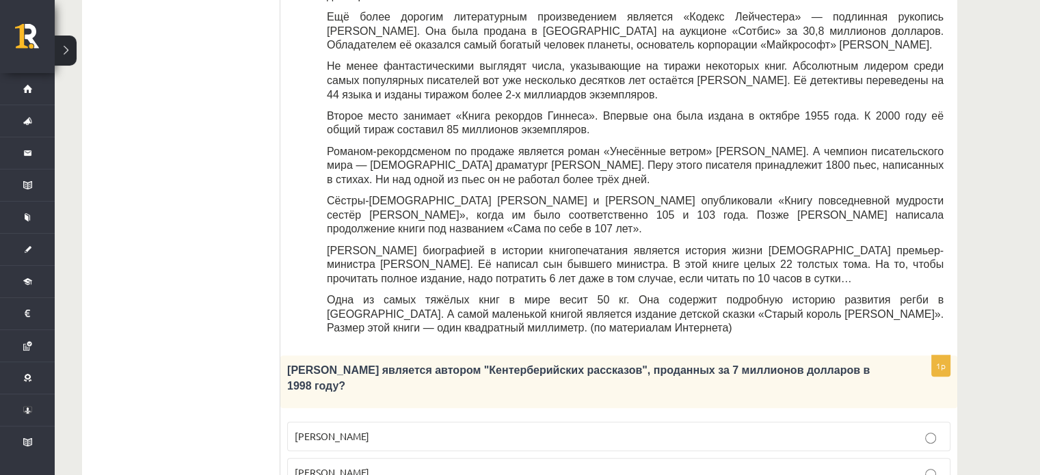
click at [579, 60] on span "Не менее фантастическими выглядят числа, указывающие на тиражи некоторых книг. …" at bounding box center [635, 80] width 616 height 40
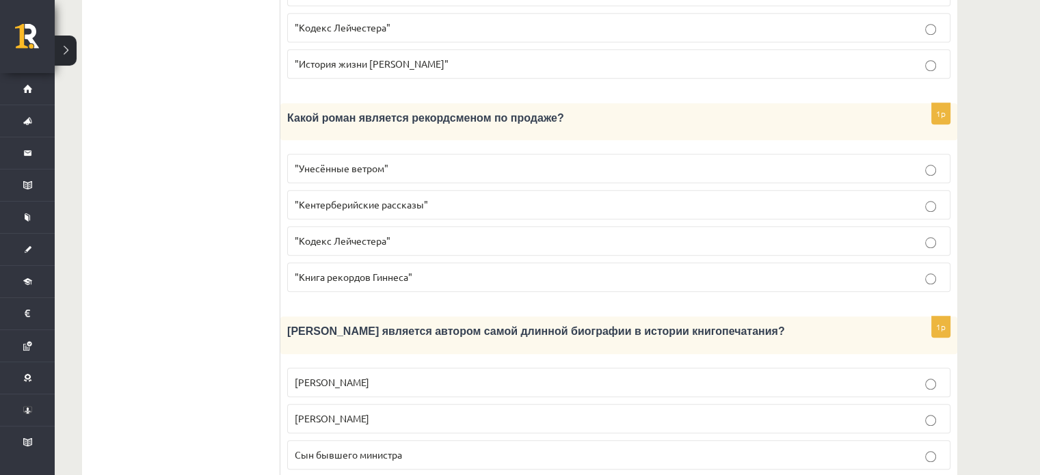
scroll to position [1340, 0]
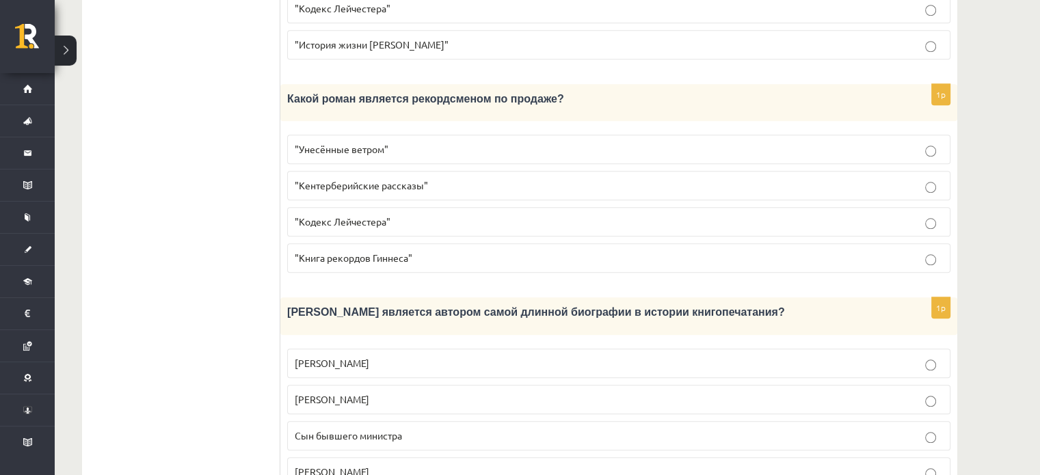
click at [522, 465] on p "Агата Кристи" at bounding box center [619, 472] width 648 height 14
click at [441, 142] on p ""Унесённые ветром"" at bounding box center [619, 149] width 648 height 14
click at [472, 421] on label "Сын бывшего министра" at bounding box center [618, 435] width 663 height 29
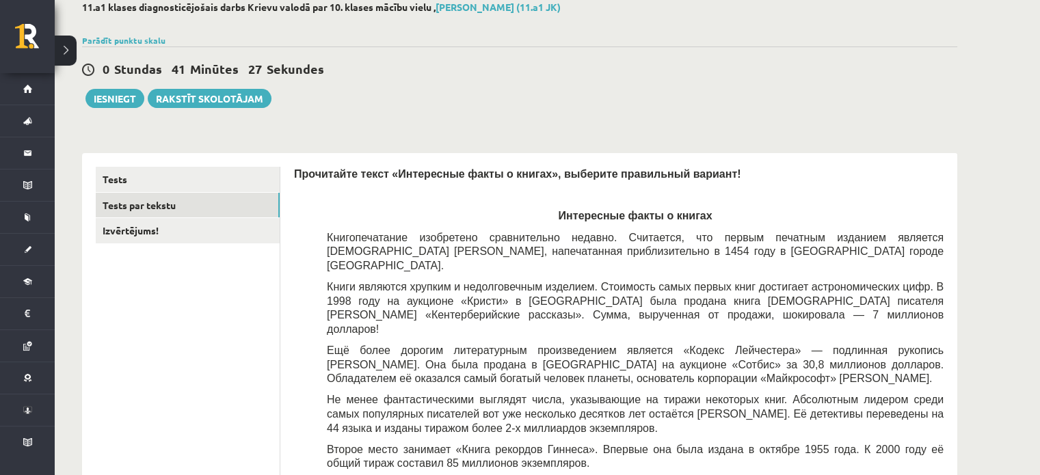
scroll to position [0, 0]
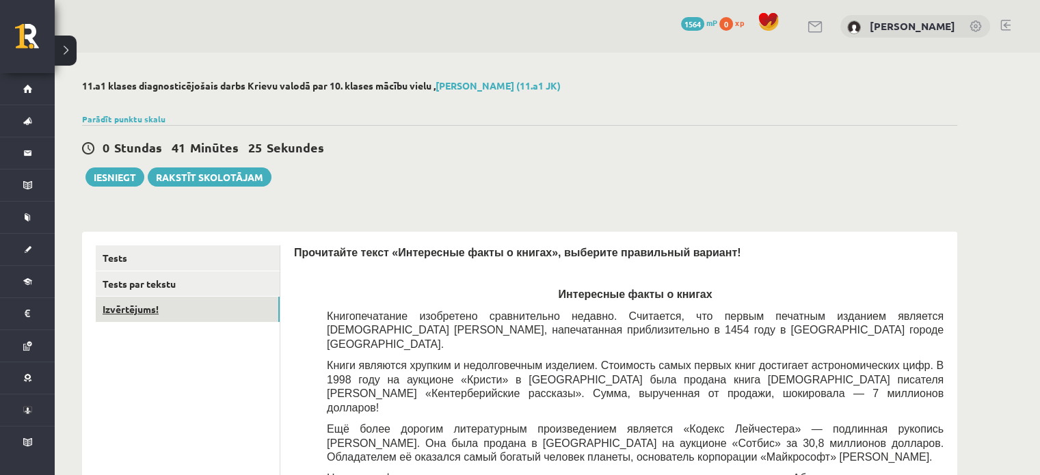
click at [209, 306] on link "Izvērtējums!" at bounding box center [188, 309] width 184 height 25
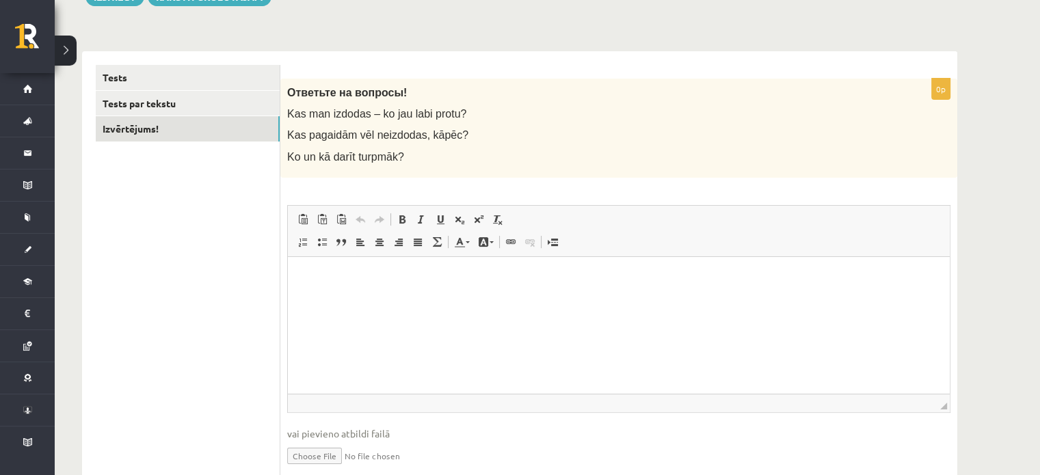
scroll to position [189, 0]
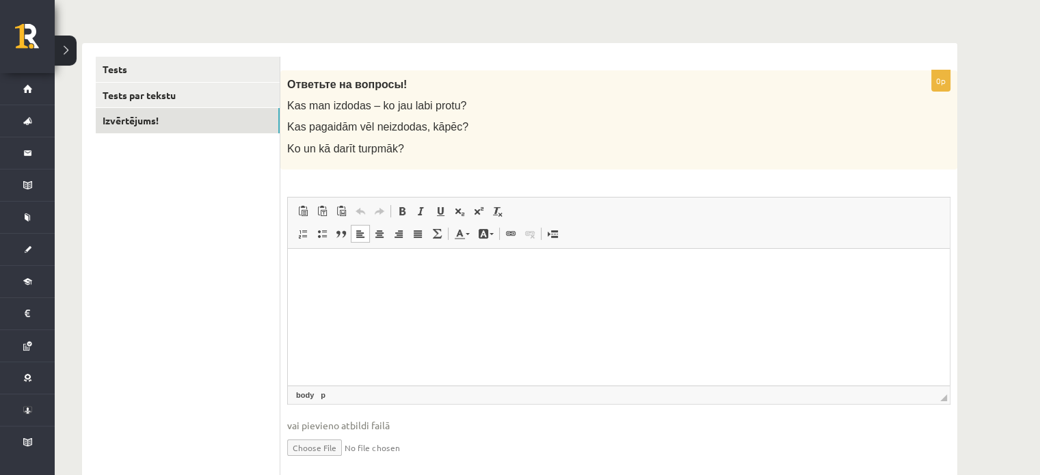
click at [463, 264] on p "Bagātinātā teksta redaktors, wiswyg-editor-user-answer-47363999941780" at bounding box center [618, 269] width 634 height 14
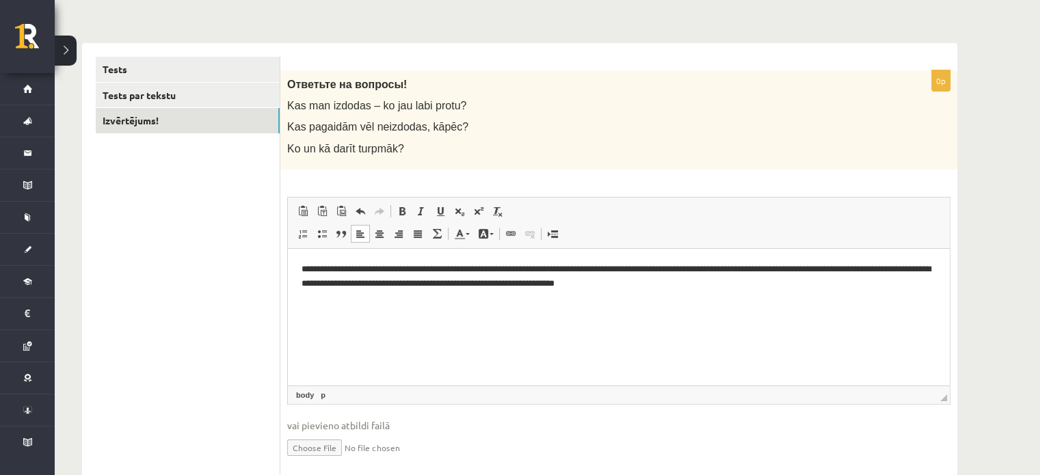
scroll to position [0, 0]
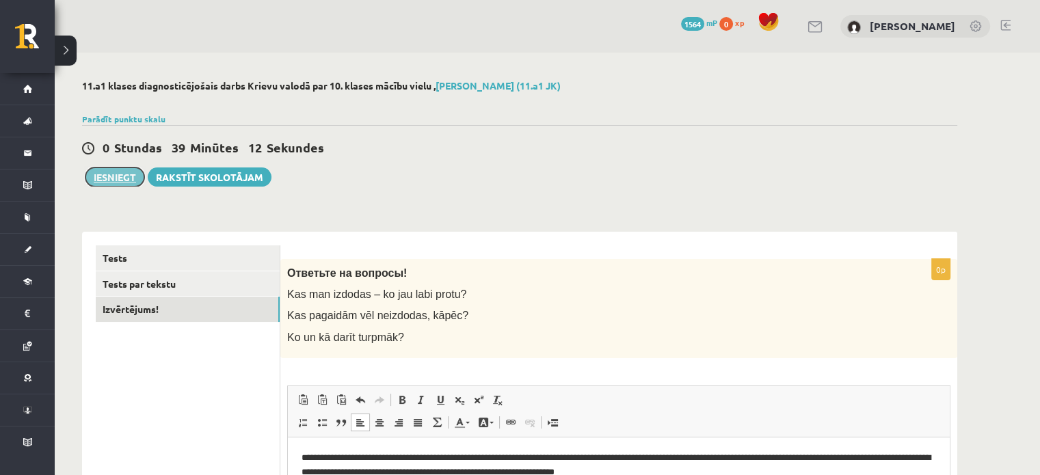
click at [109, 177] on button "Iesniegt" at bounding box center [114, 176] width 59 height 19
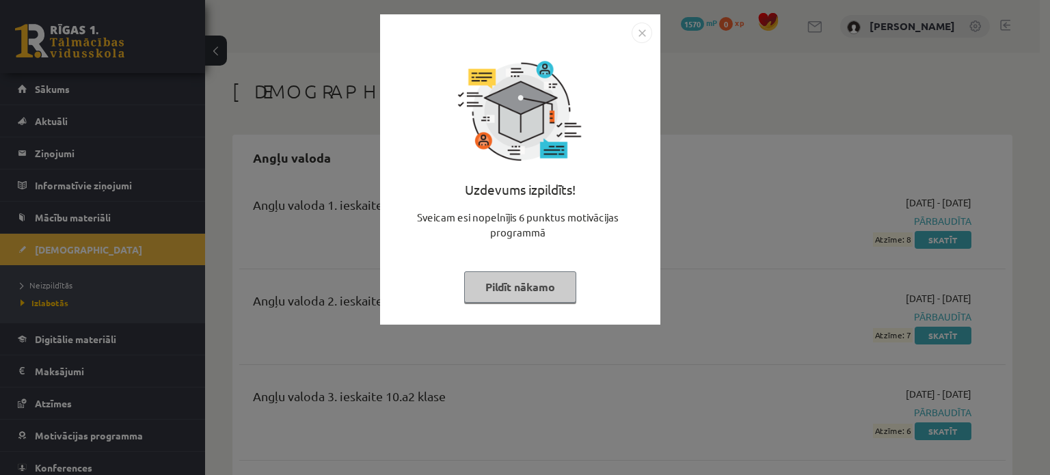
click at [543, 289] on button "Pildīt nākamo" at bounding box center [520, 286] width 112 height 31
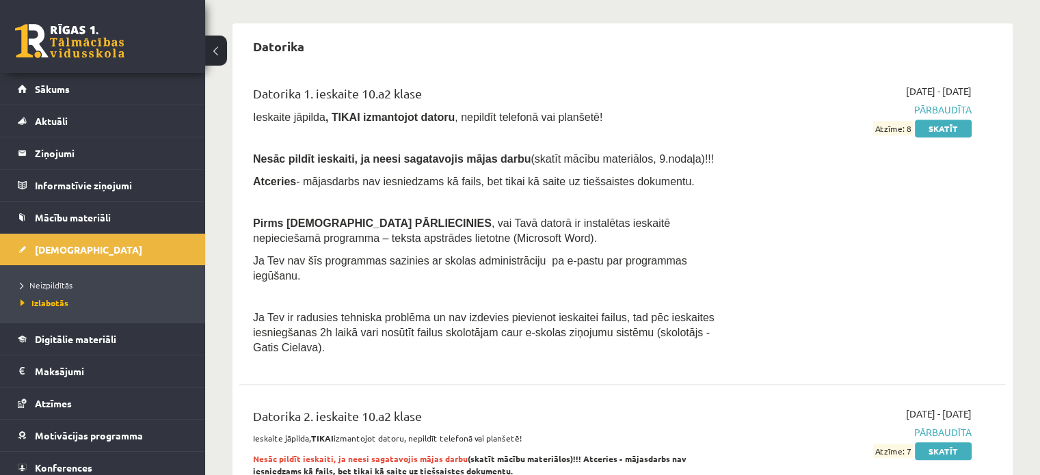
scroll to position [843, 0]
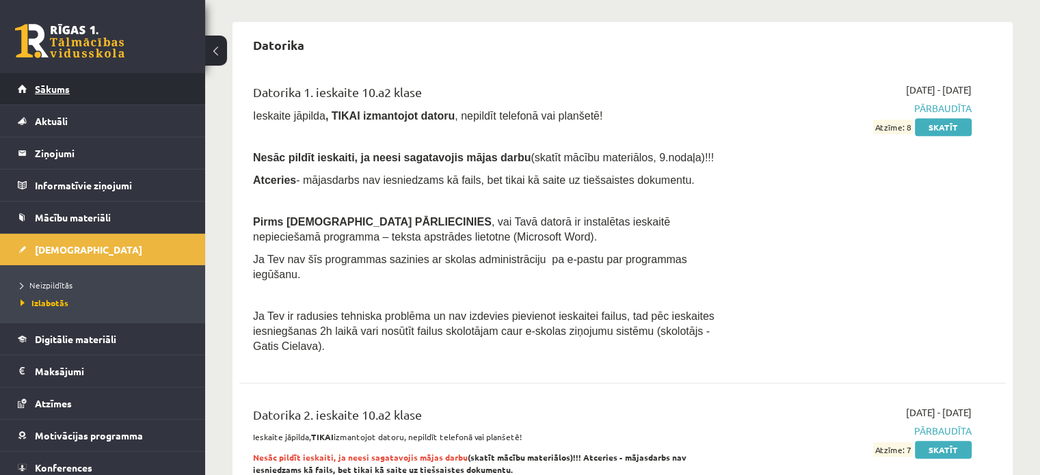
click at [120, 89] on link "Sākums" at bounding box center [103, 88] width 170 height 31
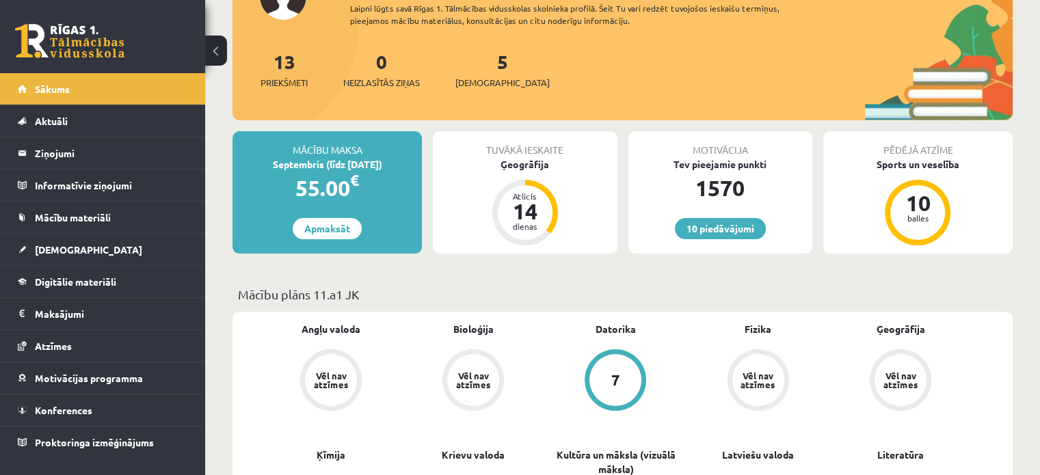
scroll to position [131, 0]
click at [485, 79] on span "[DEMOGRAPHIC_DATA]" at bounding box center [502, 82] width 94 height 14
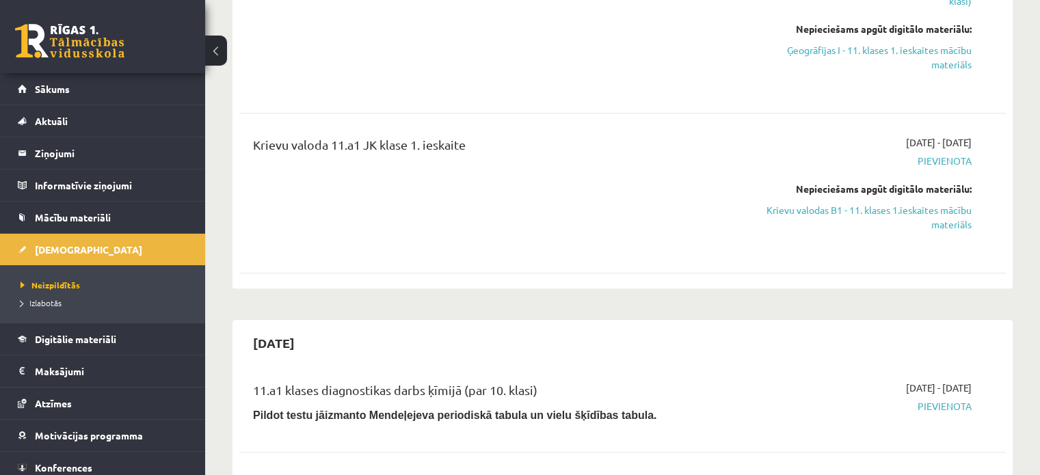
scroll to position [703, 0]
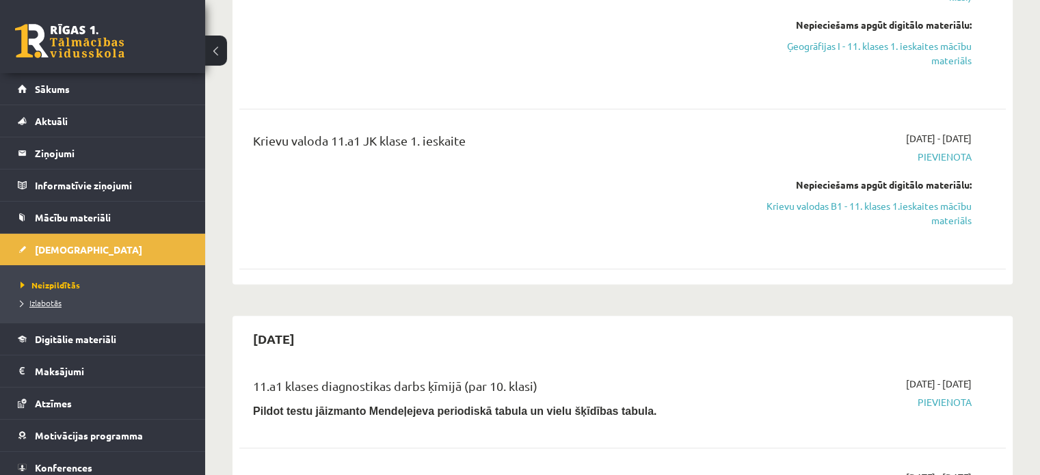
click at [48, 303] on span "Izlabotās" at bounding box center [41, 302] width 41 height 11
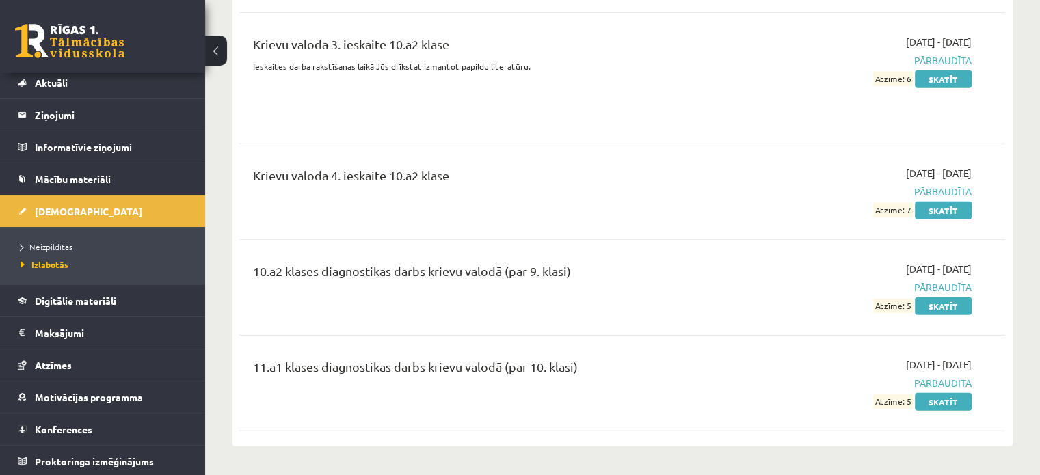
scroll to position [4054, 0]
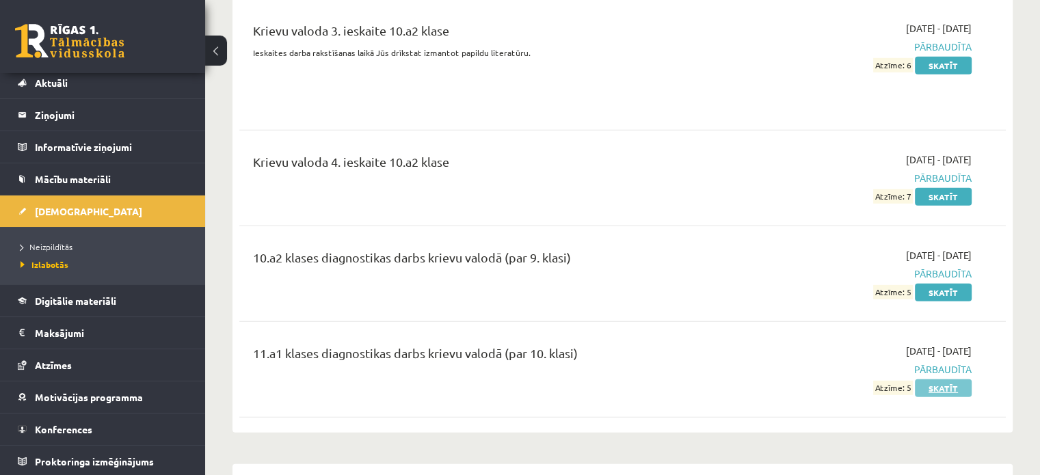
click at [938, 379] on link "Skatīt" at bounding box center [942, 388] width 57 height 18
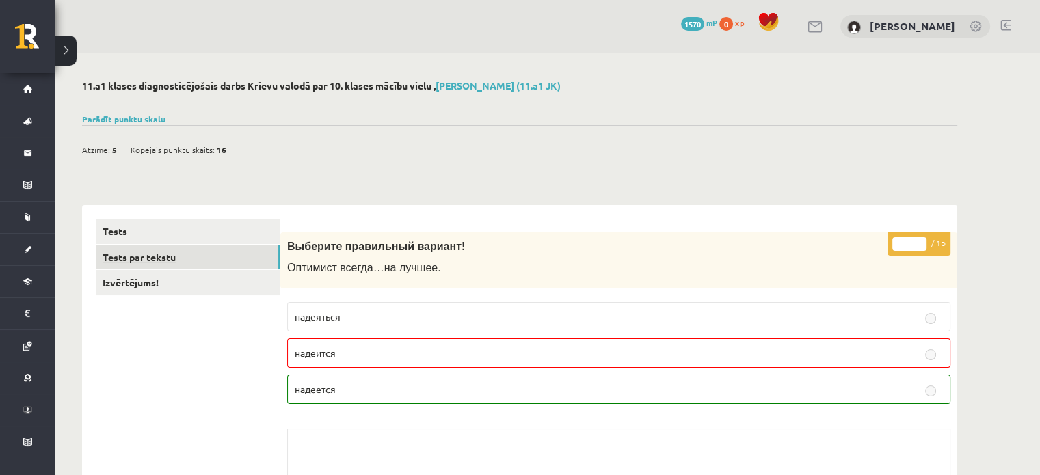
click at [186, 249] on link "Tests par tekstu" at bounding box center [188, 257] width 184 height 25
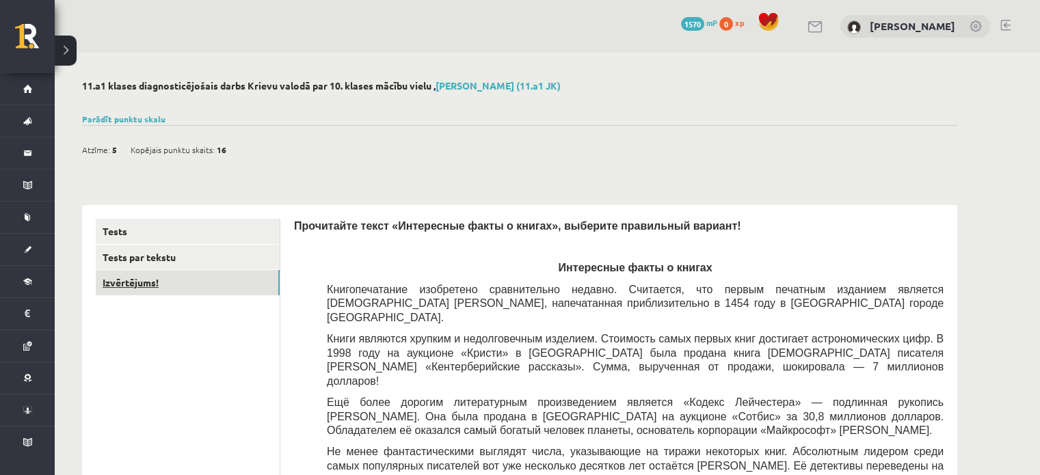
click at [173, 285] on link "Izvērtējums!" at bounding box center [188, 282] width 184 height 25
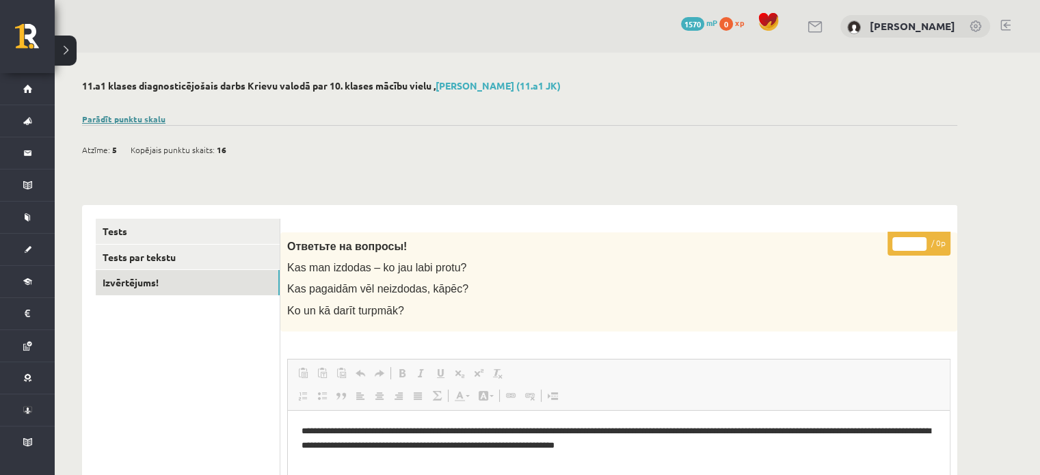
click at [147, 115] on link "Parādīt punktu skalu" at bounding box center [123, 118] width 83 height 11
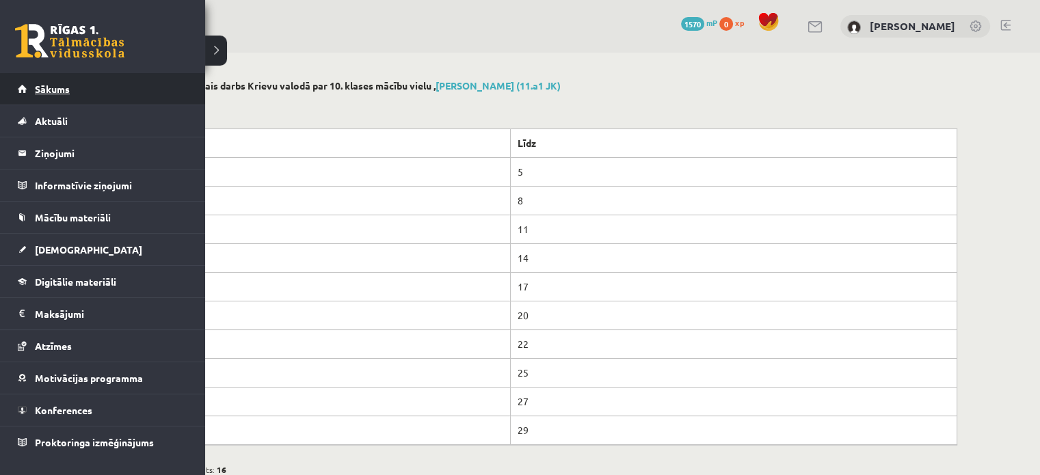
click at [46, 92] on span "Sākums" at bounding box center [52, 89] width 35 height 12
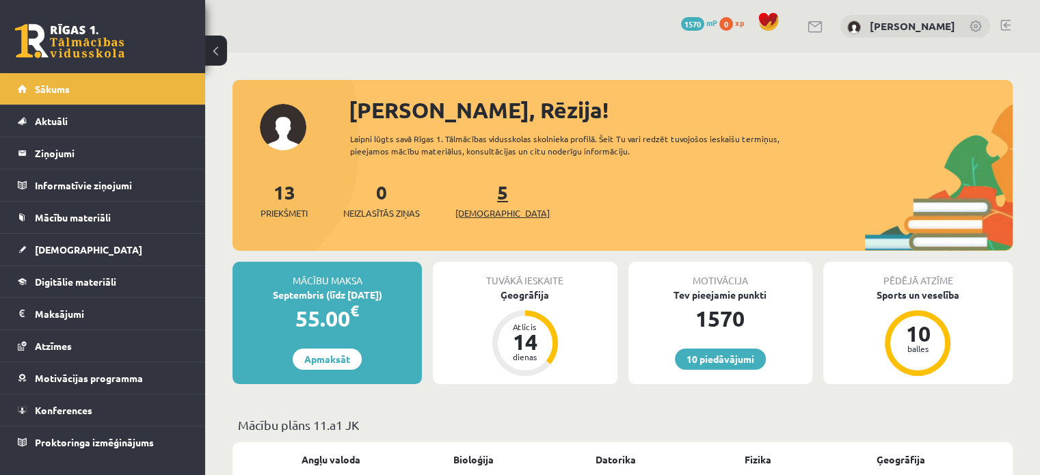
click at [481, 200] on link "5 [DEMOGRAPHIC_DATA]" at bounding box center [502, 200] width 94 height 40
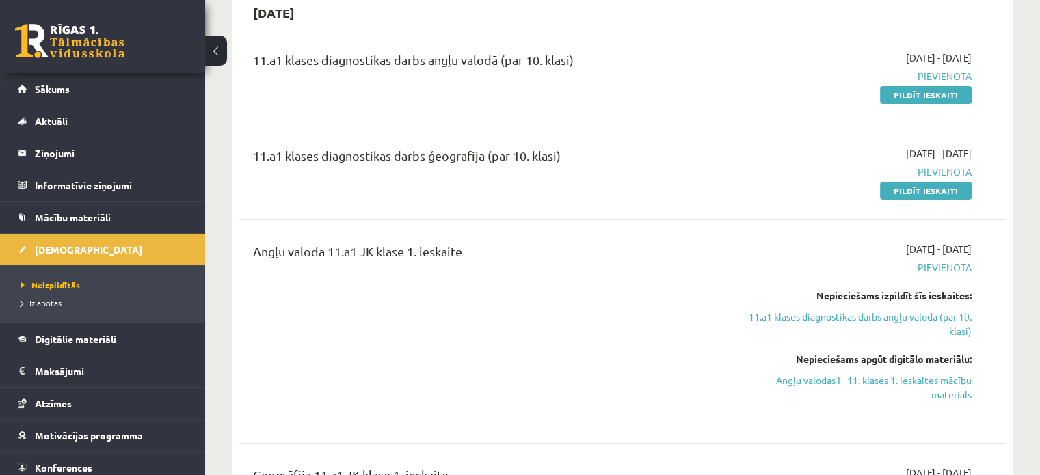
scroll to position [145, 0]
